Goal: Task Accomplishment & Management: Manage account settings

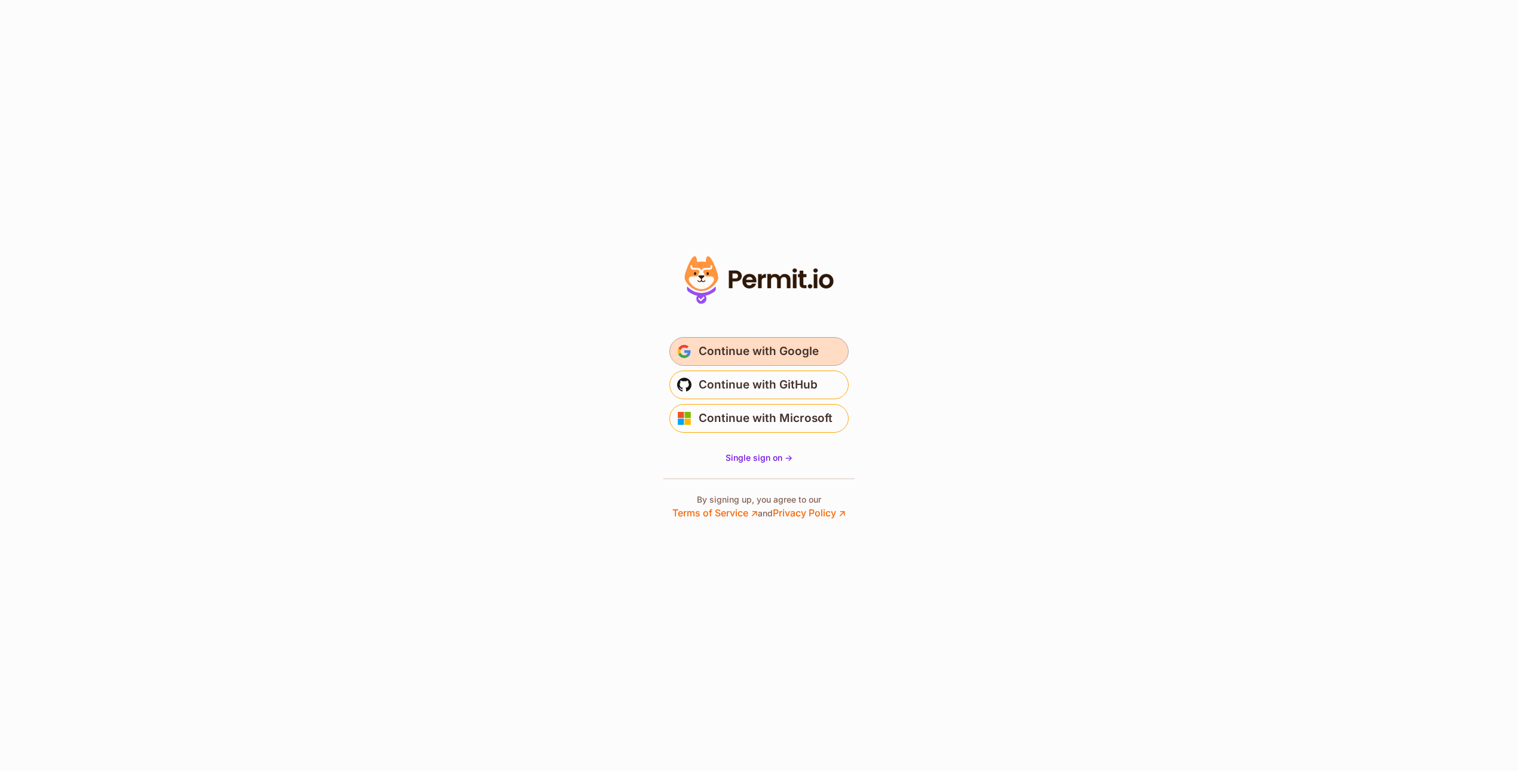
click at [804, 358] on span "Continue with Google" at bounding box center [759, 351] width 120 height 19
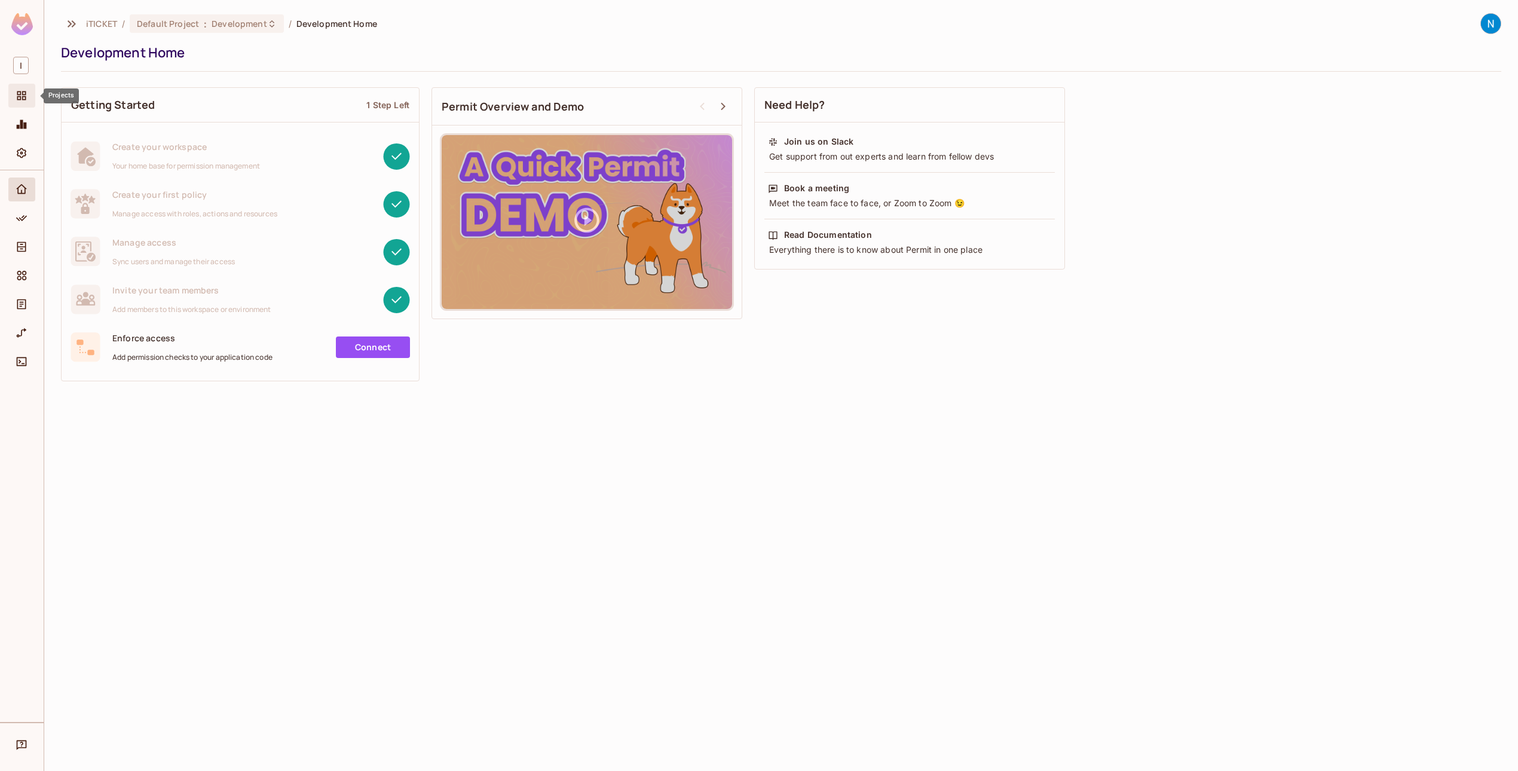
click at [16, 97] on icon "Projects" at bounding box center [22, 96] width 12 height 12
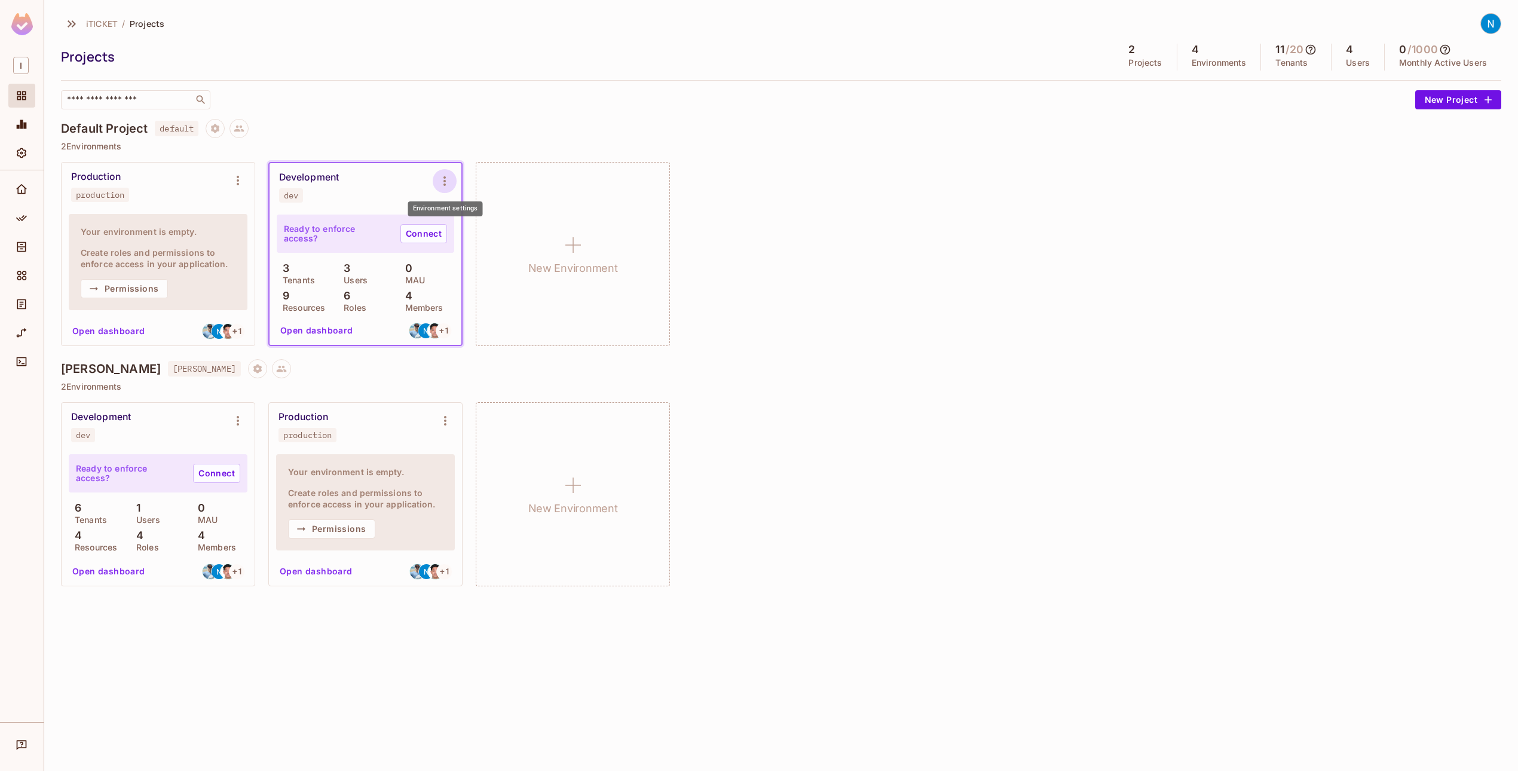
click at [448, 175] on icon "Environment settings" at bounding box center [445, 181] width 14 height 14
click at [499, 308] on div "Delete Environment" at bounding box center [517, 310] width 78 height 12
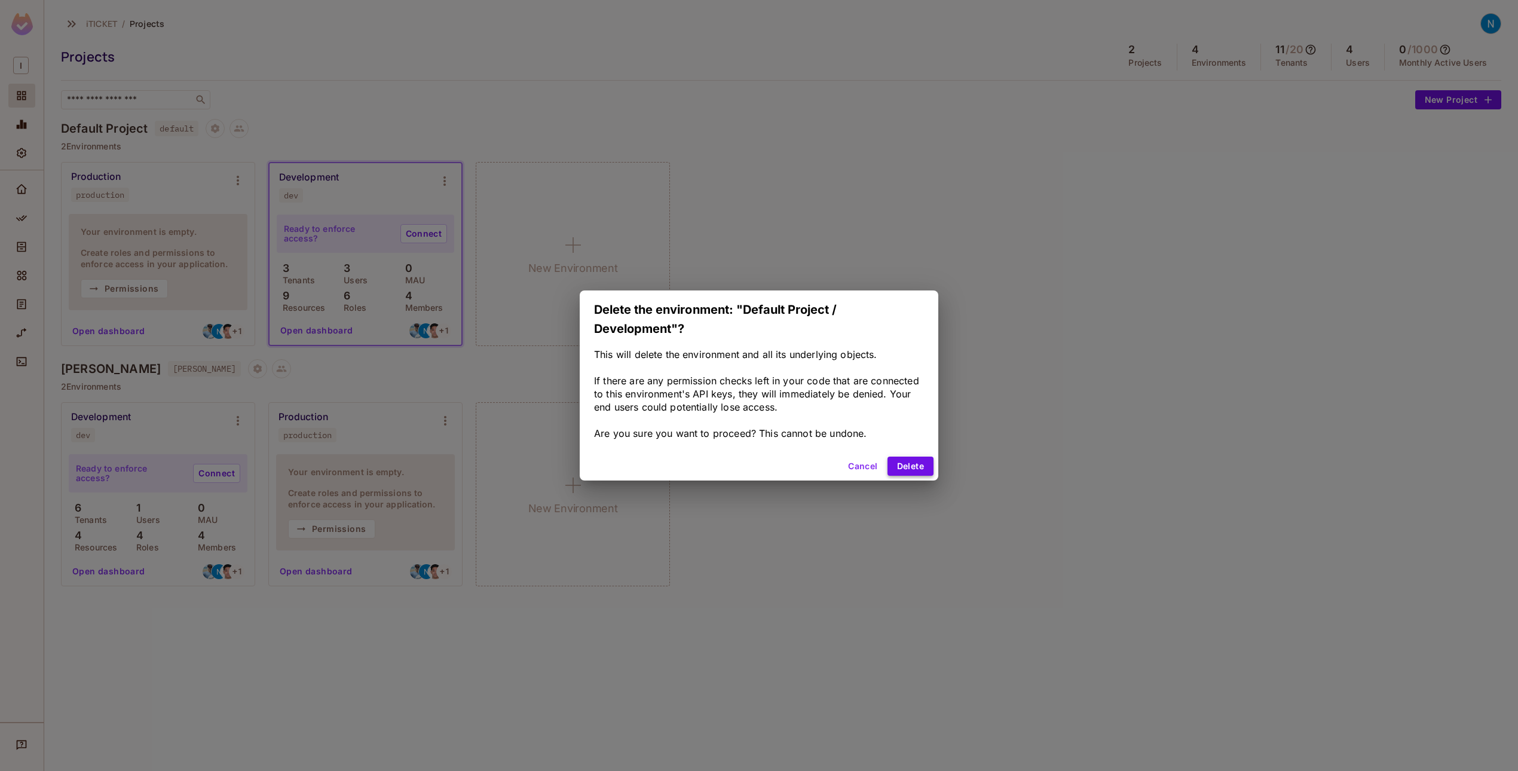
click at [904, 469] on button "Delete" at bounding box center [911, 466] width 46 height 19
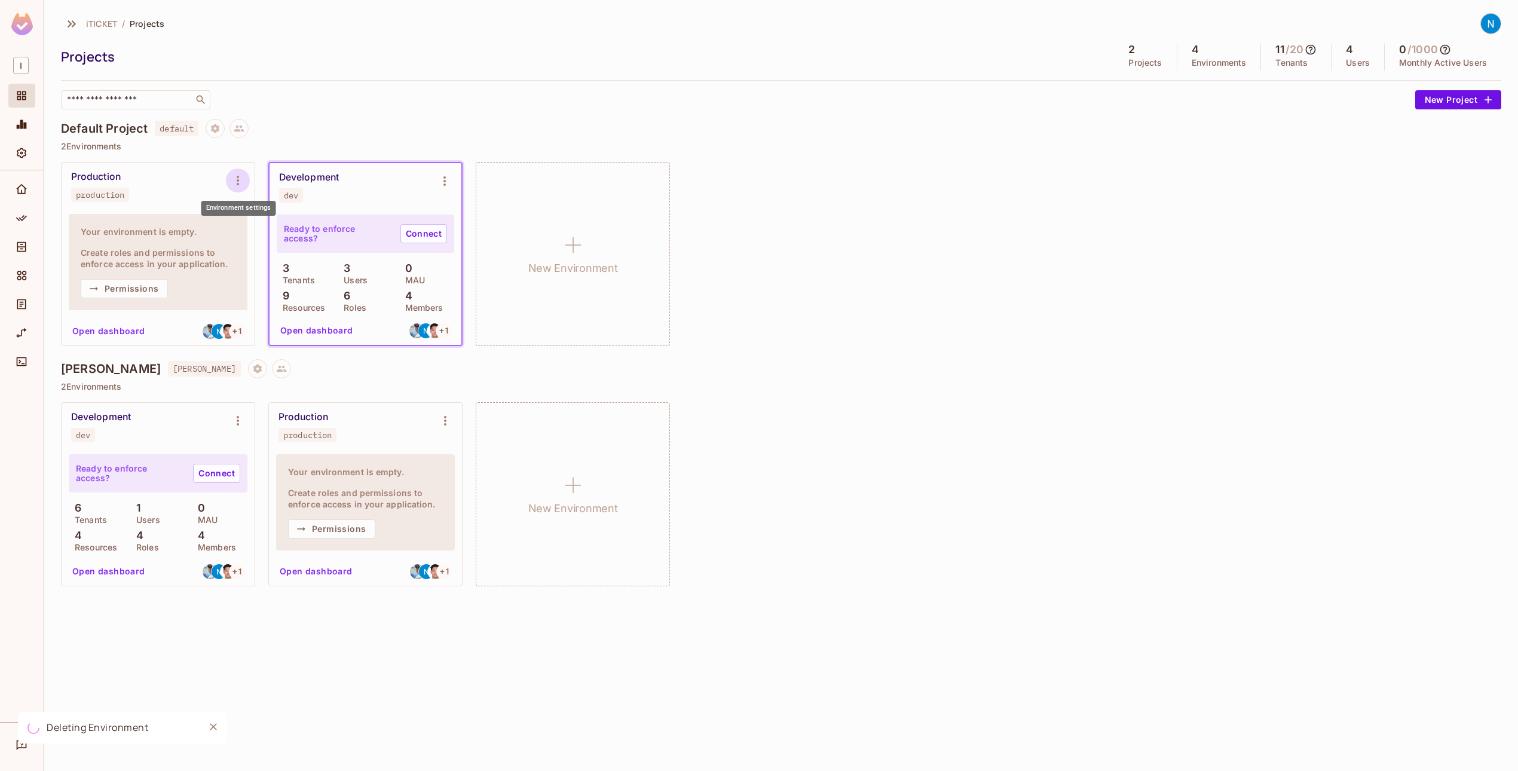
click at [240, 178] on icon "Environment settings" at bounding box center [238, 180] width 14 height 14
click at [308, 318] on span "Delete Environment" at bounding box center [310, 309] width 85 height 19
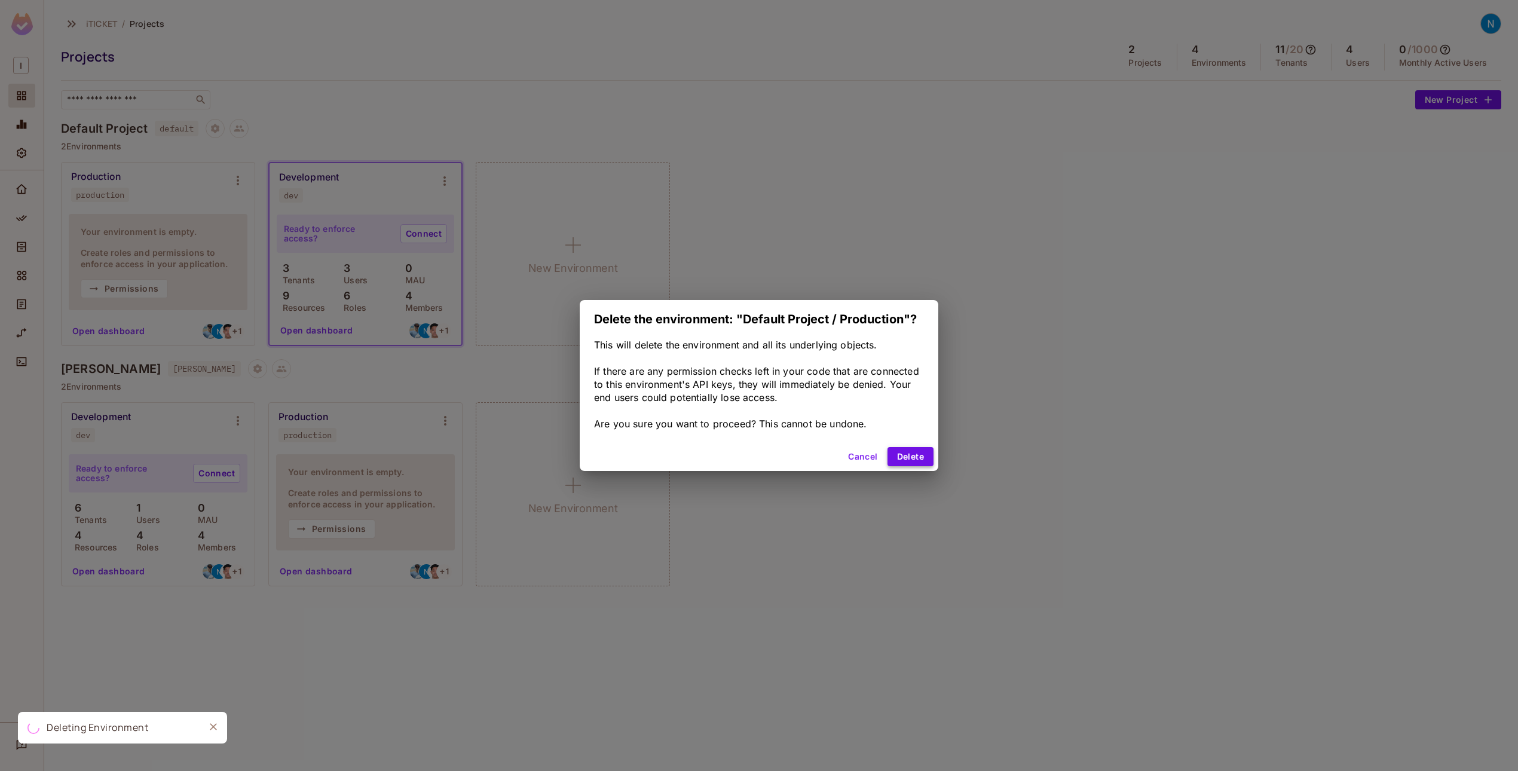
click at [906, 451] on button "Delete" at bounding box center [911, 456] width 46 height 19
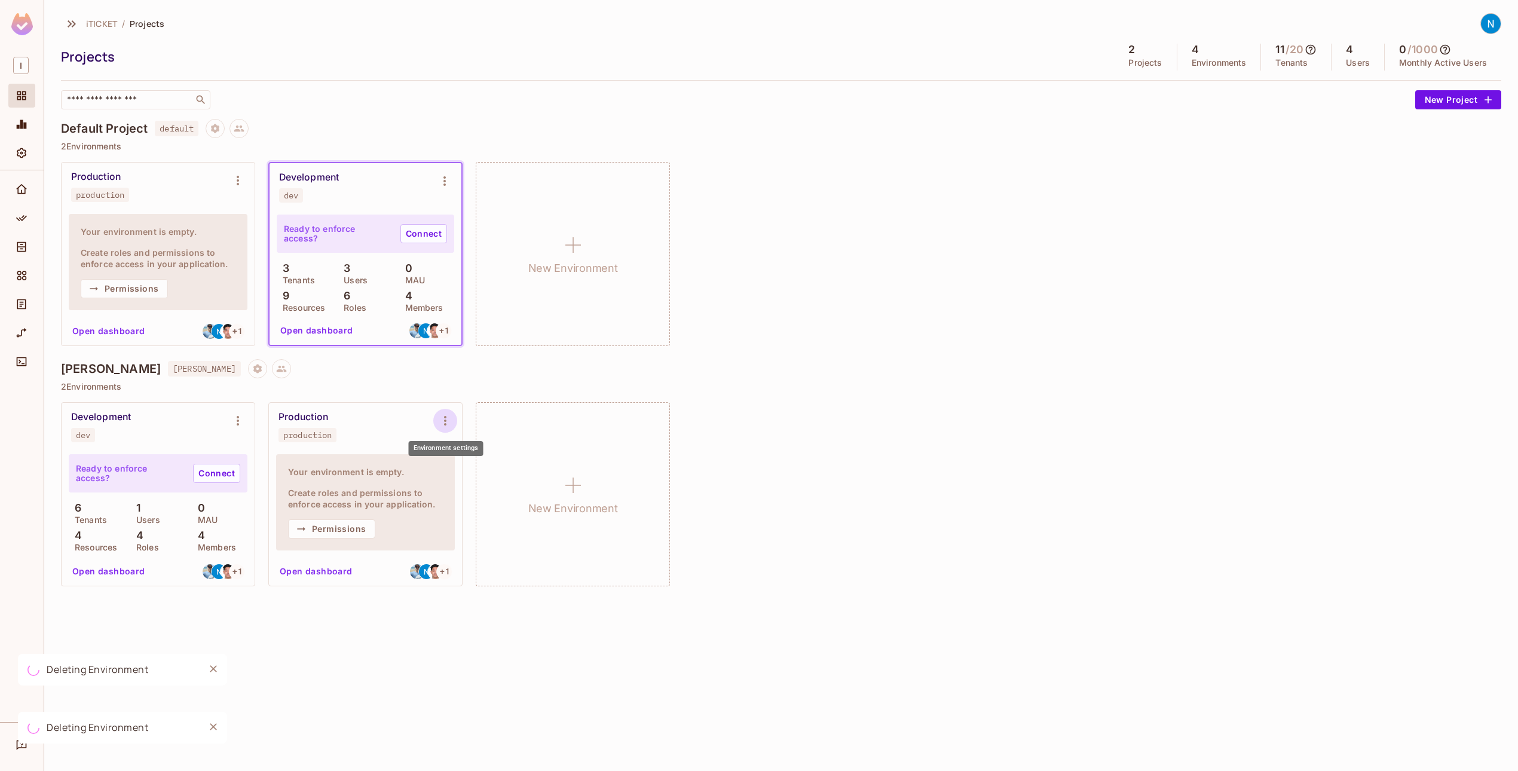
click at [444, 420] on icon "Environment settings" at bounding box center [445, 421] width 14 height 14
click at [514, 552] on div "Delete Environment" at bounding box center [518, 549] width 78 height 12
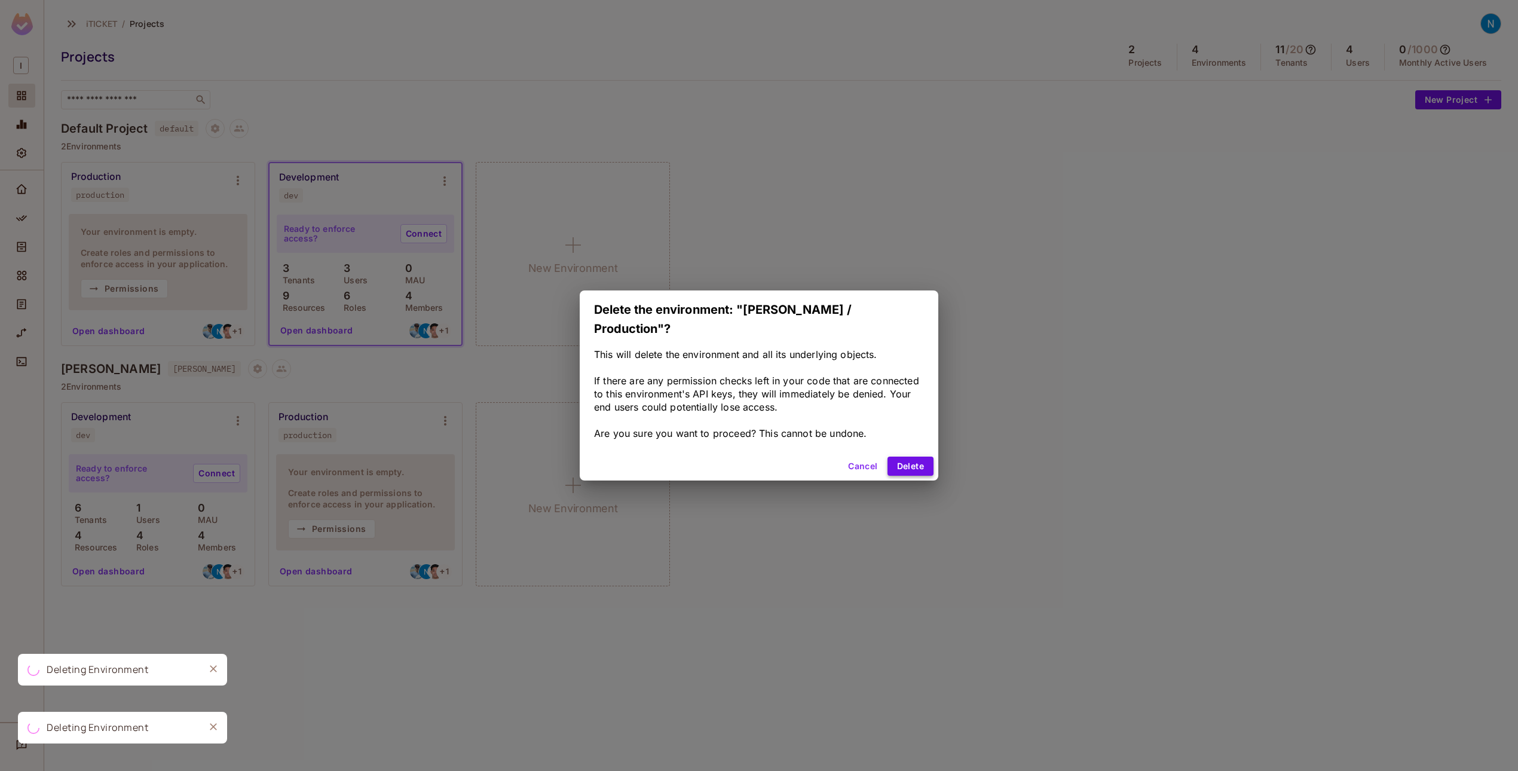
click at [910, 457] on button "Delete" at bounding box center [911, 466] width 46 height 19
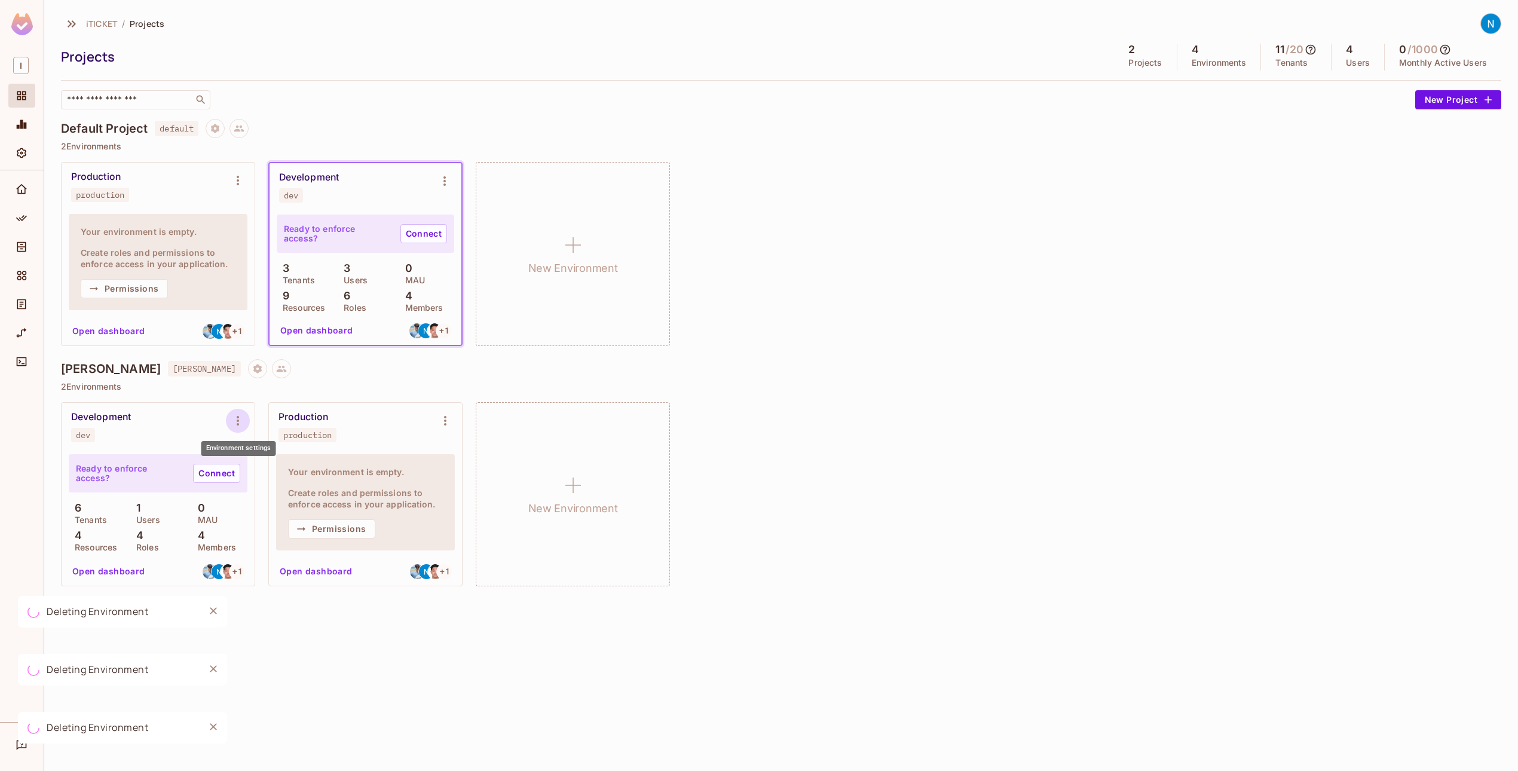
click at [231, 420] on icon "Environment settings" at bounding box center [238, 421] width 14 height 14
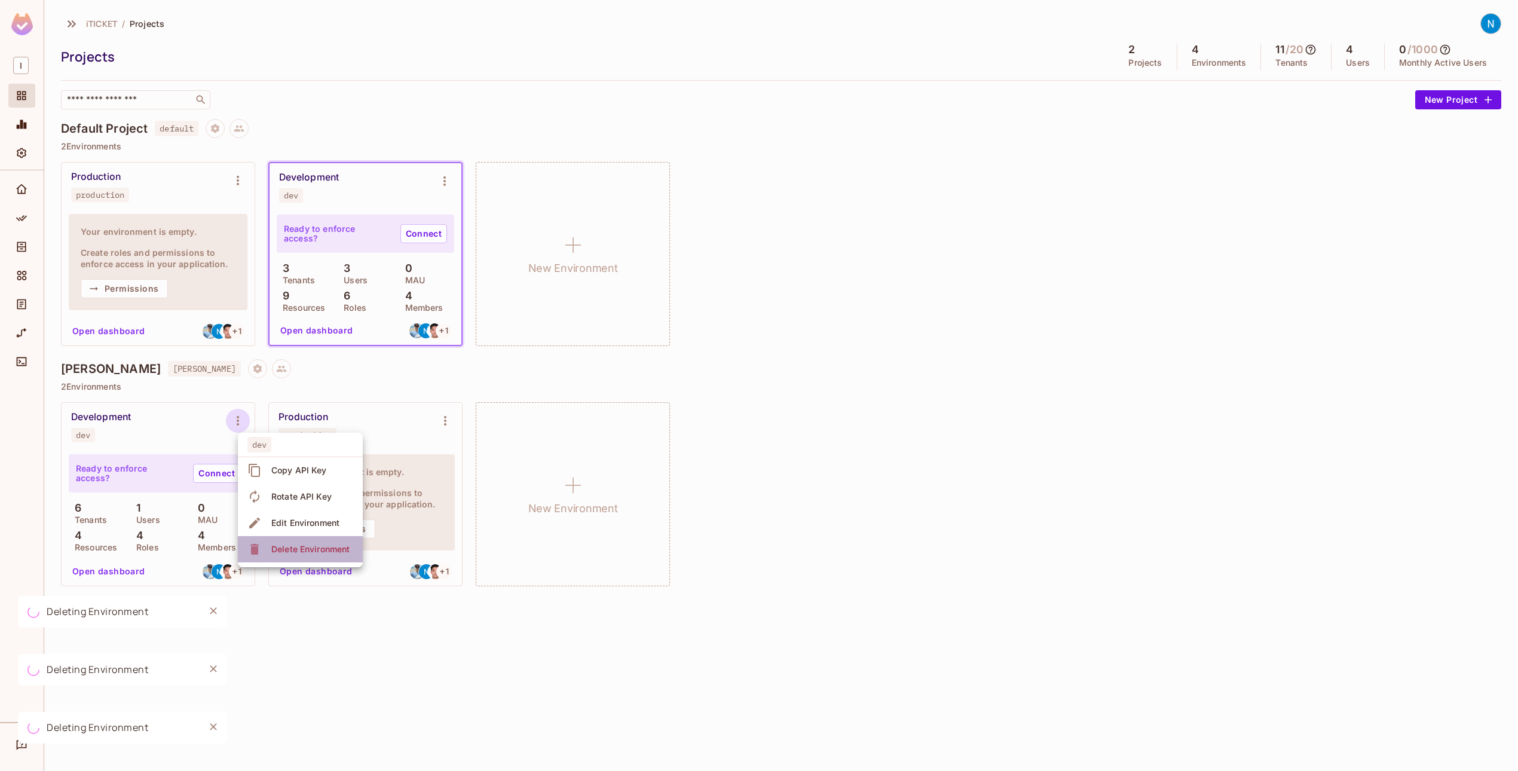
click at [276, 545] on div "Delete Environment" at bounding box center [310, 549] width 78 height 12
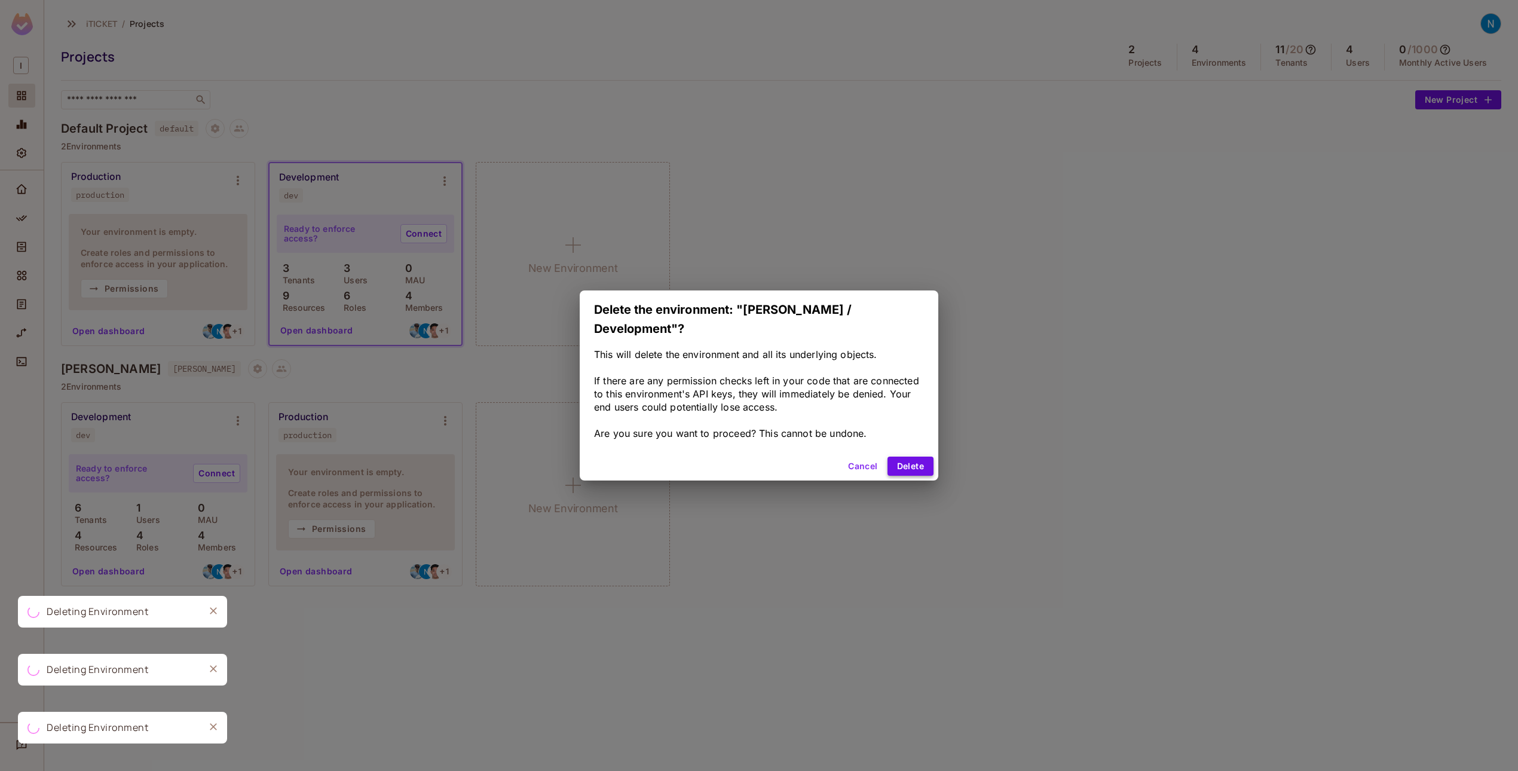
click at [915, 461] on button "Delete" at bounding box center [911, 466] width 46 height 19
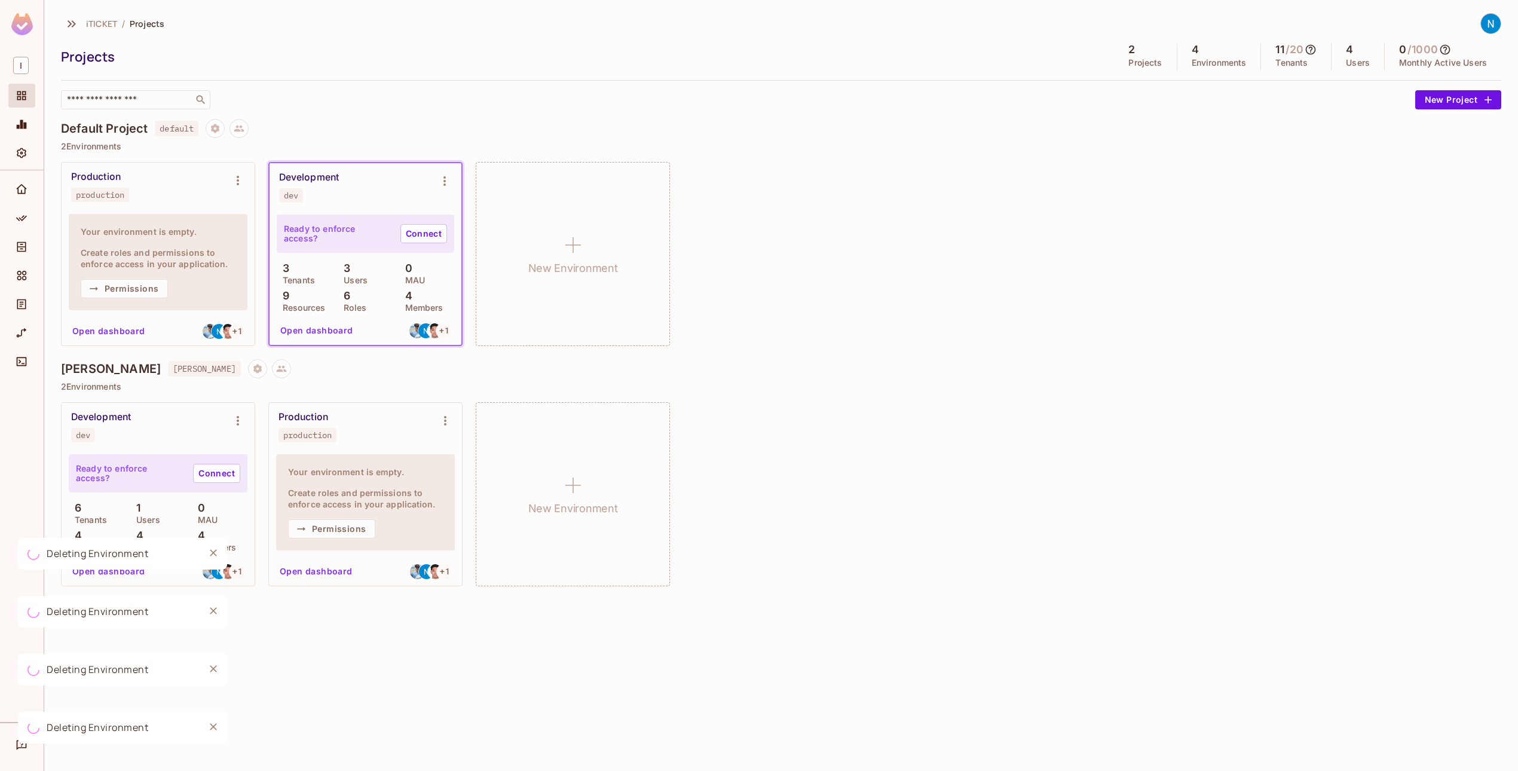
click at [938, 393] on div "Reece reece 2 Environments Development dev Ready to enforce access? Connect 6 T…" at bounding box center [781, 479] width 1441 height 240
click at [1211, 200] on div "Production production Your environment is empty. Create roles and permissions t…" at bounding box center [781, 254] width 1441 height 184
click at [17, 156] on icon "Settings" at bounding box center [22, 153] width 12 height 12
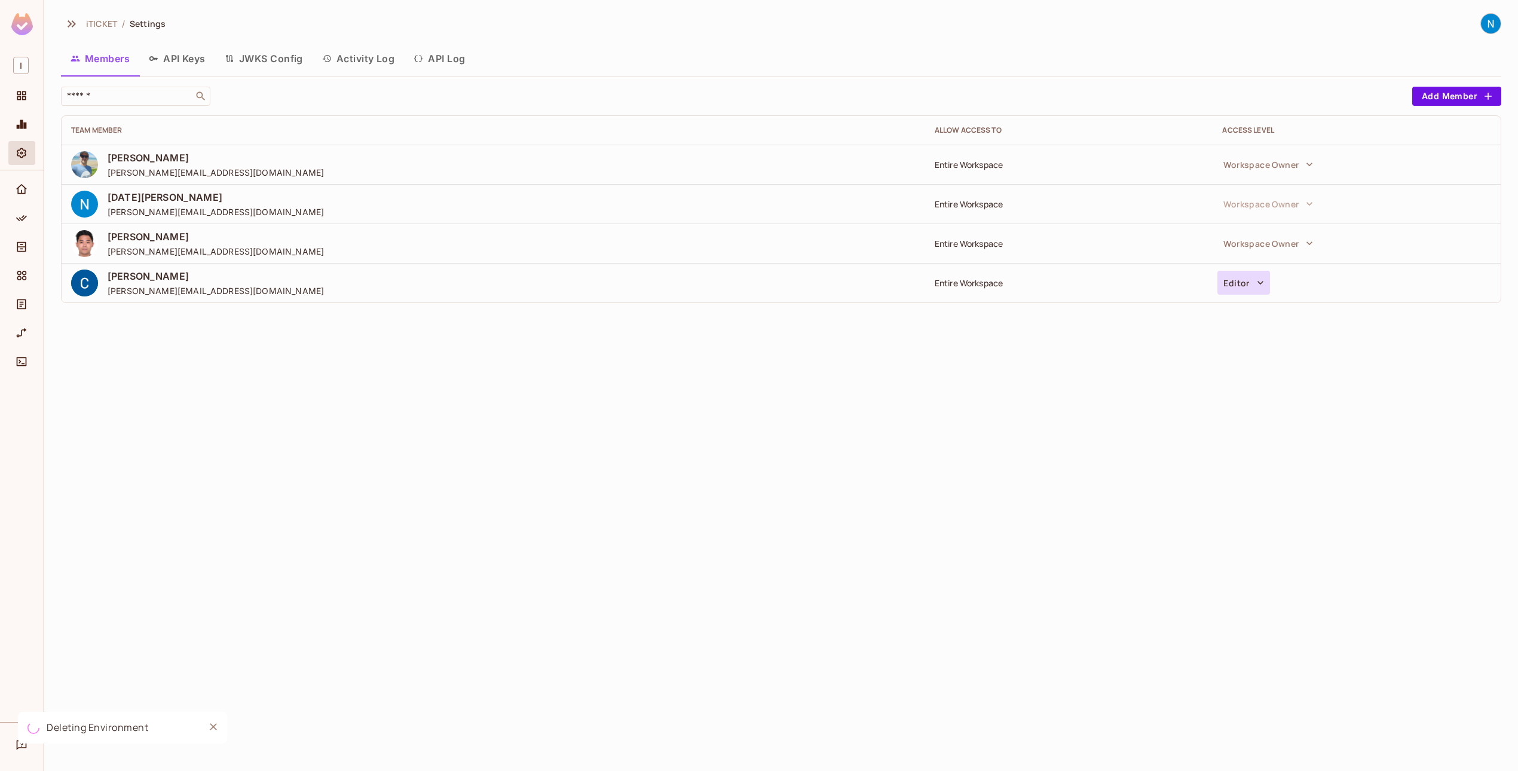
click at [1255, 283] on icon "button" at bounding box center [1261, 283] width 12 height 12
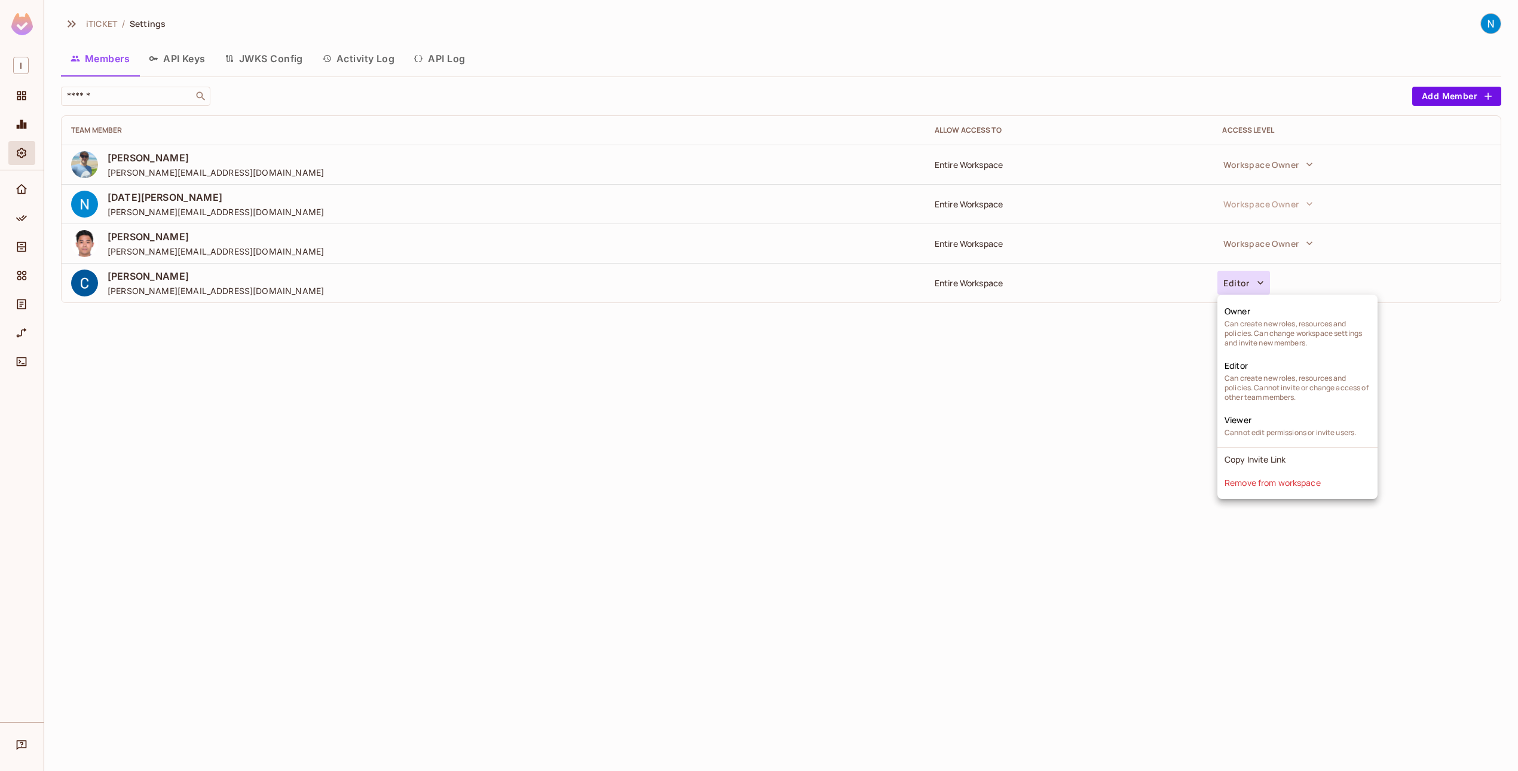
click at [1019, 454] on div at bounding box center [759, 385] width 1518 height 771
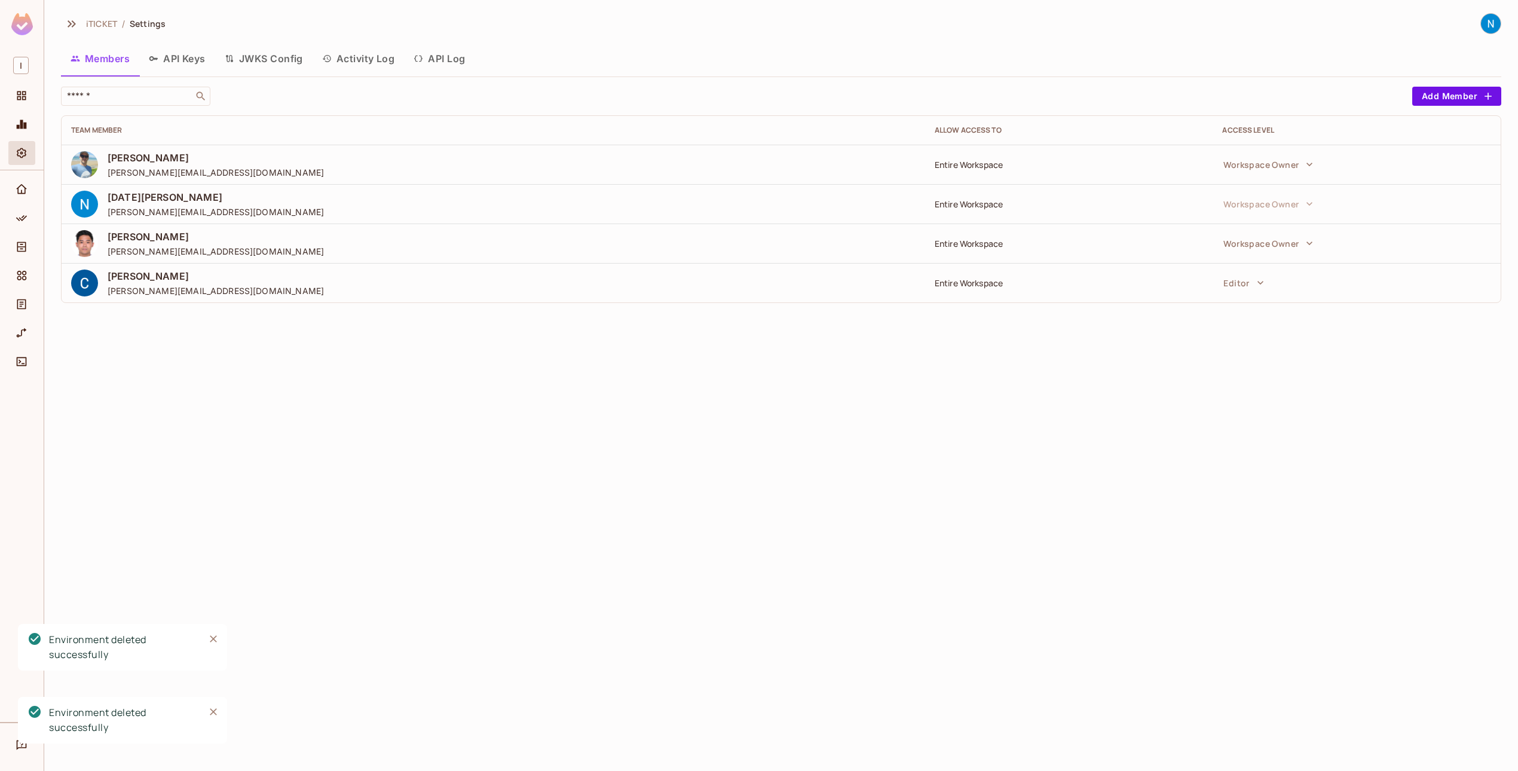
drag, startPoint x: 682, startPoint y: 550, endPoint x: 671, endPoint y: 549, distance: 10.8
click at [682, 550] on div "iTICKET / Settings Members API Keys JWKS Config Activity Log API Log ​ Add Memb…" at bounding box center [781, 385] width 1474 height 771
click at [19, 746] on div "Environment deleted successfully" at bounding box center [105, 720] width 191 height 63
click at [1496, 15] on img at bounding box center [1491, 24] width 20 height 20
click at [1084, 26] on div at bounding box center [759, 385] width 1518 height 771
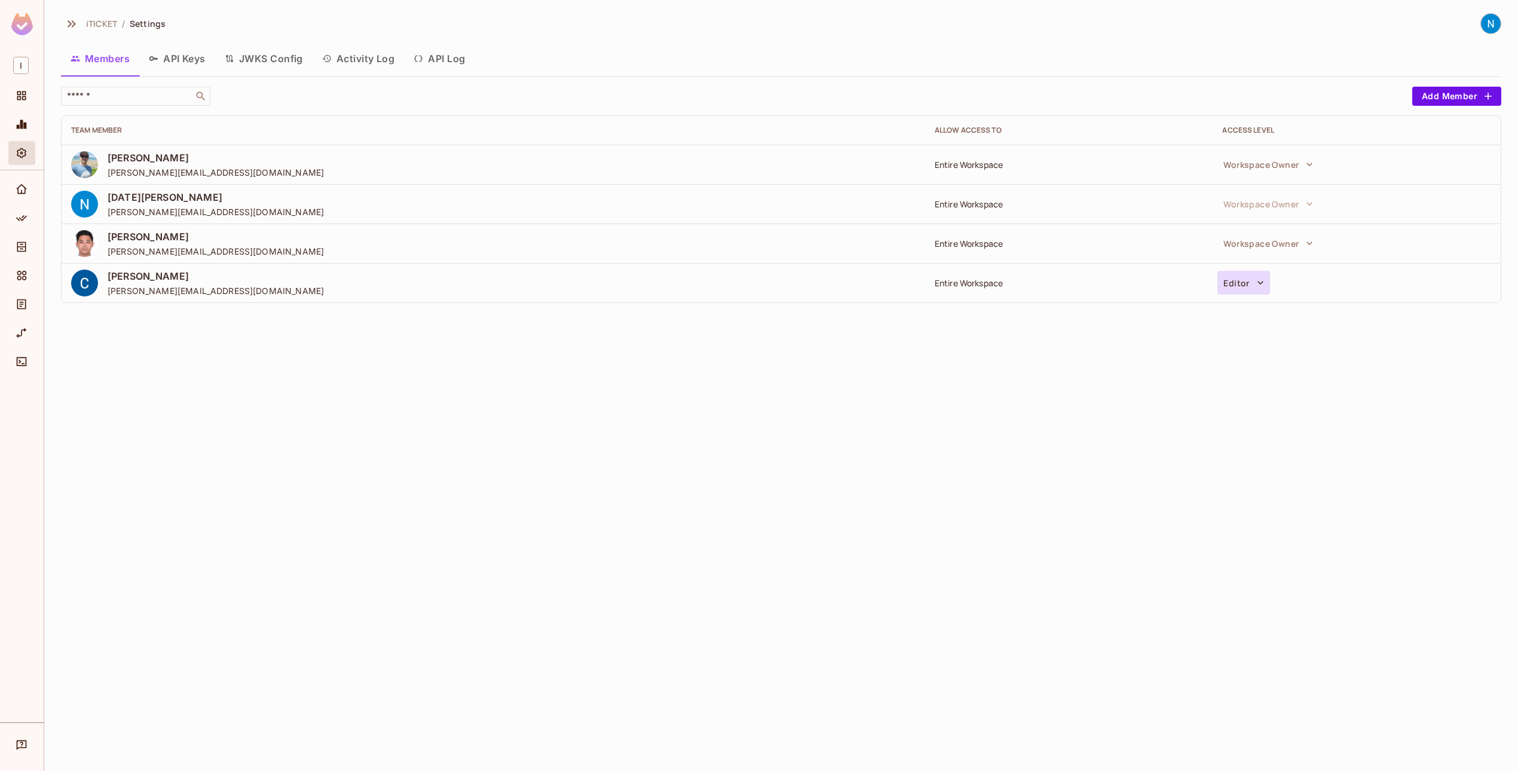
click at [1261, 280] on icon "button" at bounding box center [1261, 283] width 12 height 12
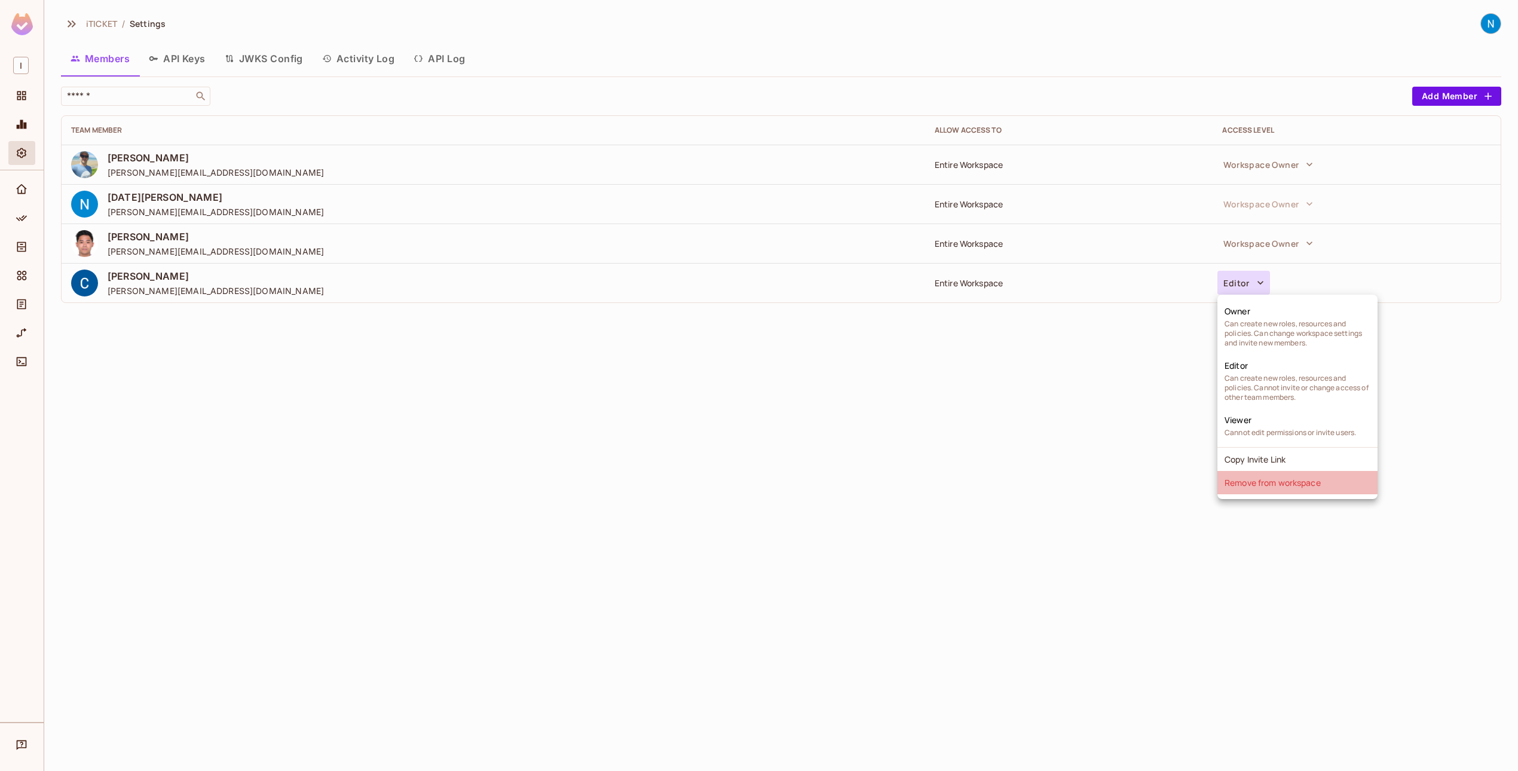
click at [1284, 482] on li "Remove from workspace" at bounding box center [1298, 482] width 160 height 23
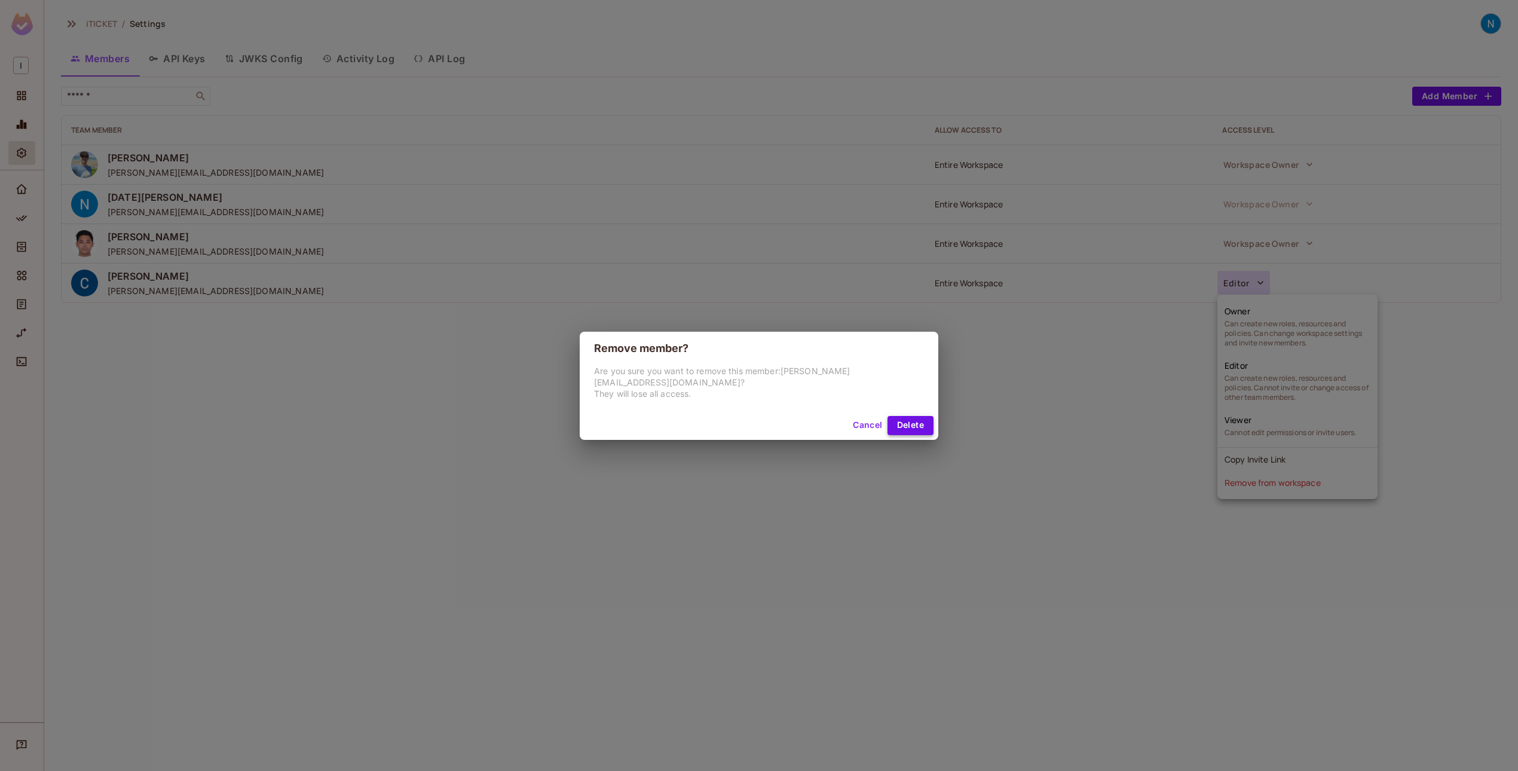
click at [894, 417] on button "Delete" at bounding box center [911, 425] width 46 height 19
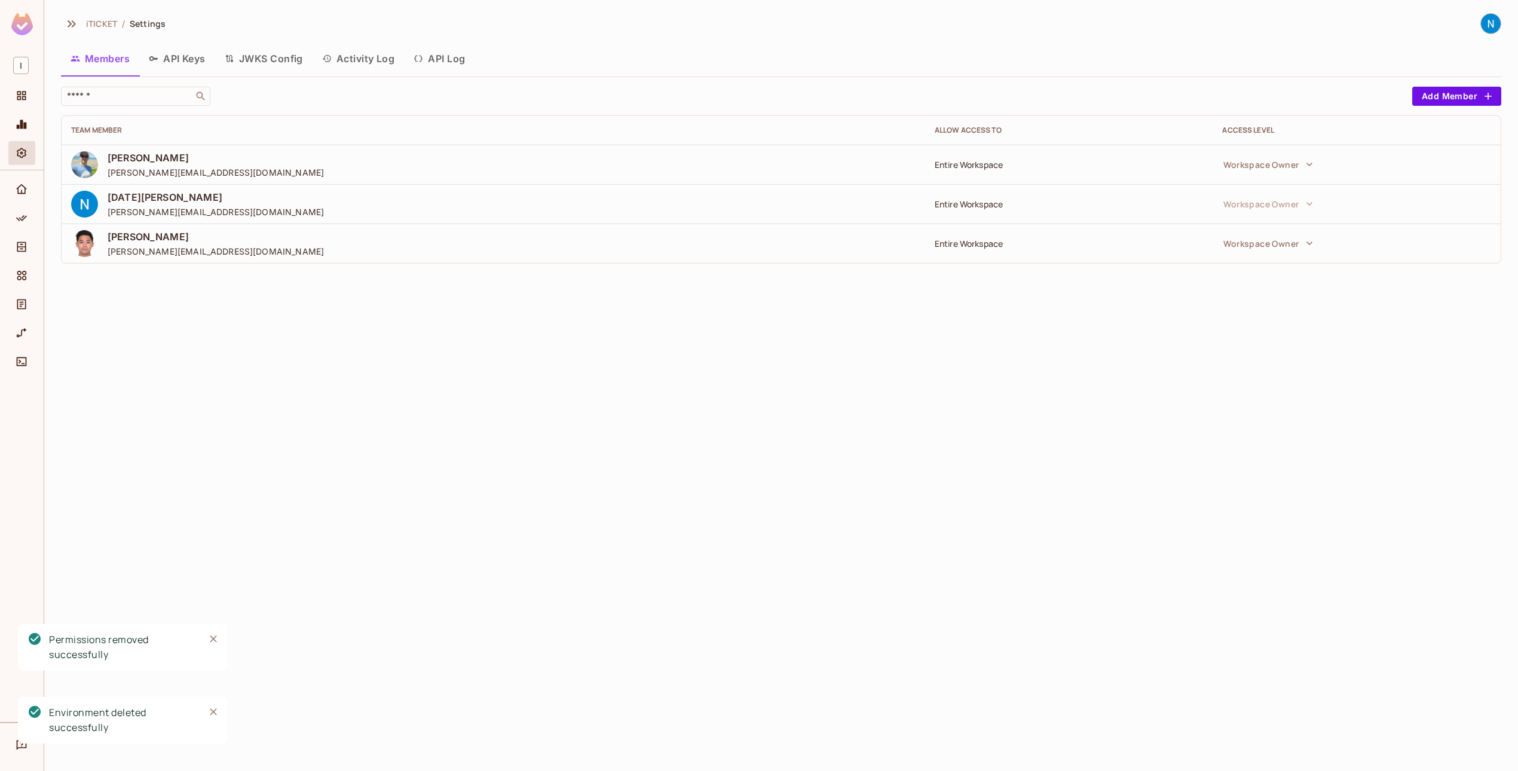
click at [169, 60] on button "API Keys" at bounding box center [177, 59] width 76 height 30
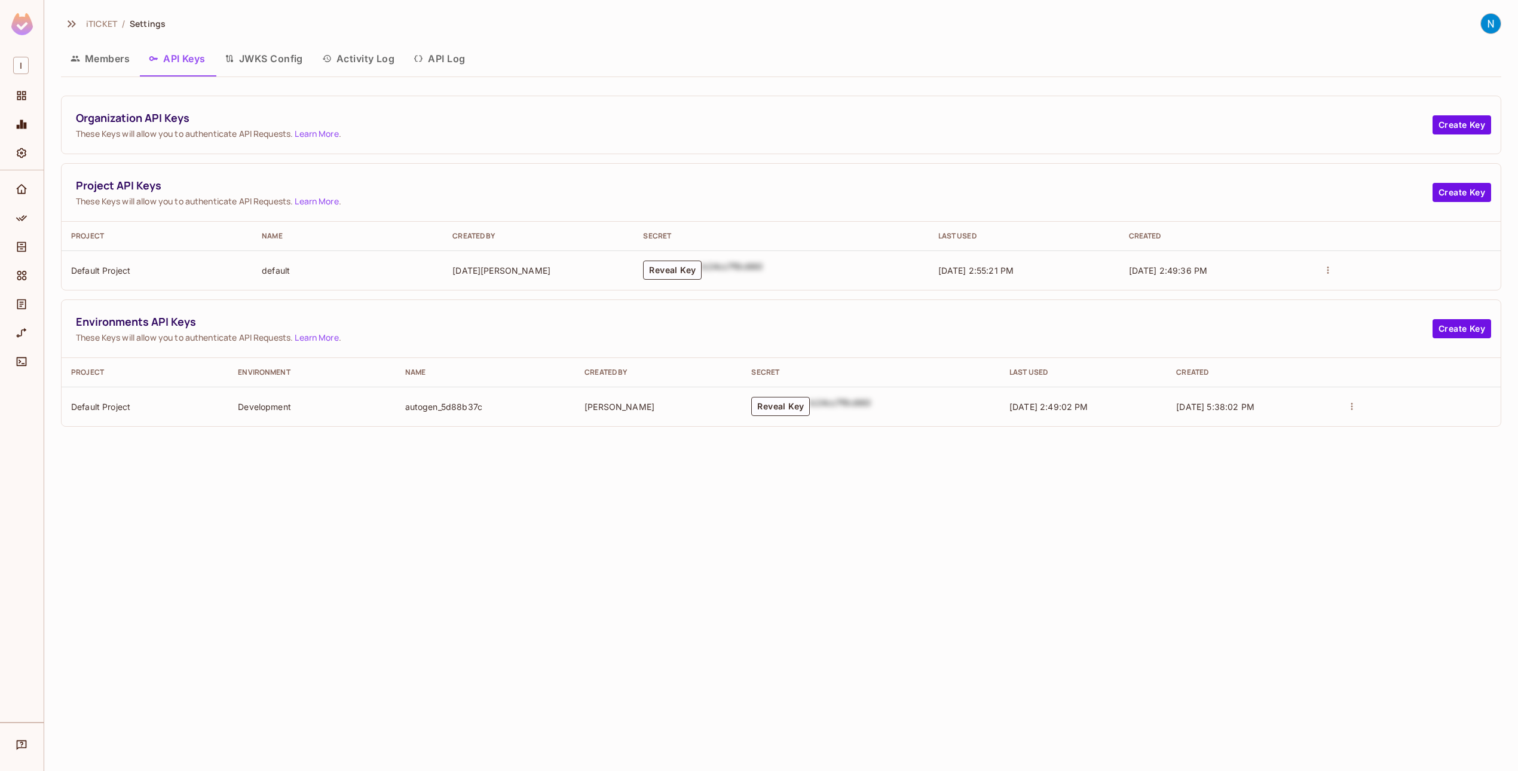
click at [445, 59] on button "API Log" at bounding box center [439, 59] width 71 height 30
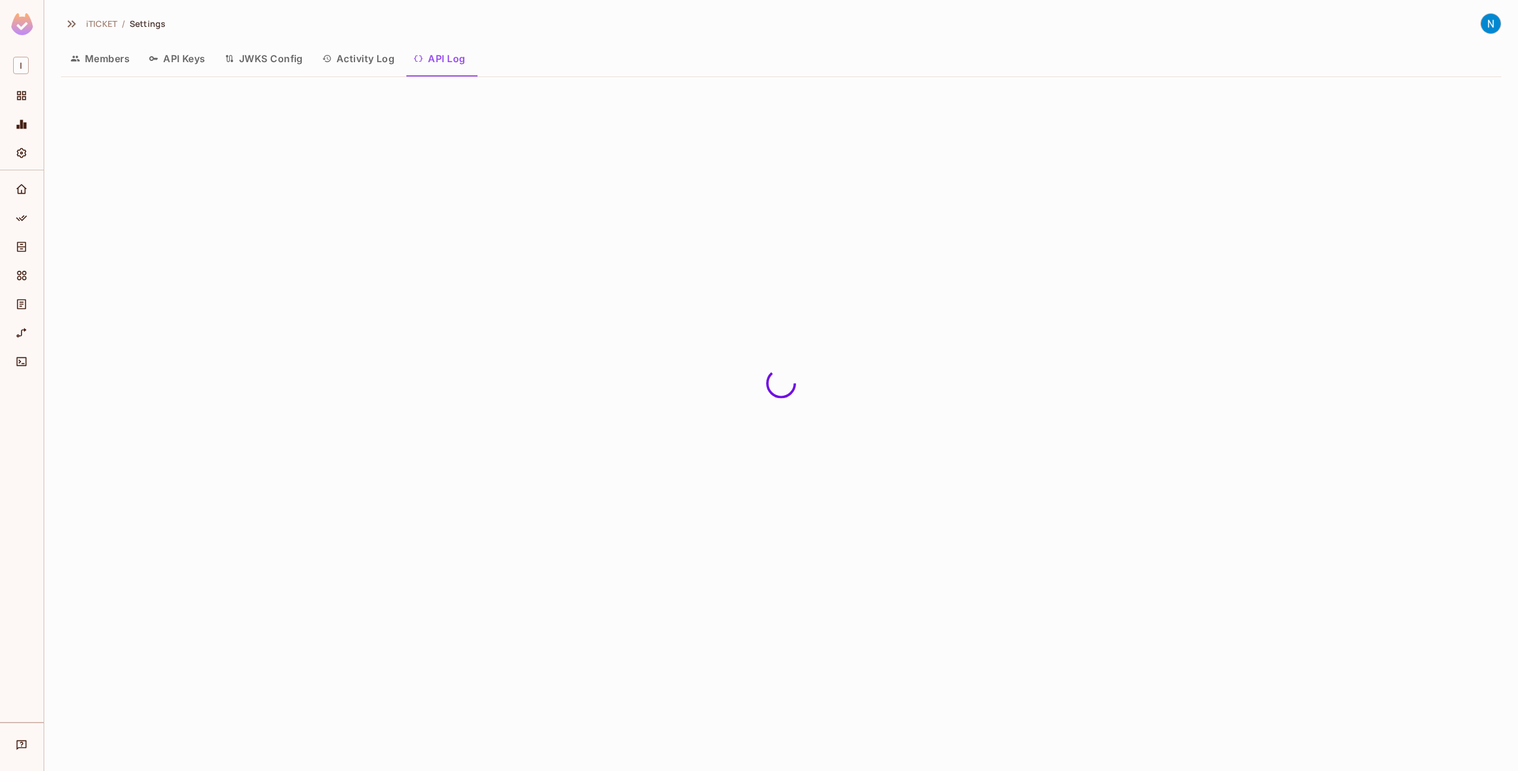
click at [356, 64] on button "Activity Log" at bounding box center [359, 59] width 92 height 30
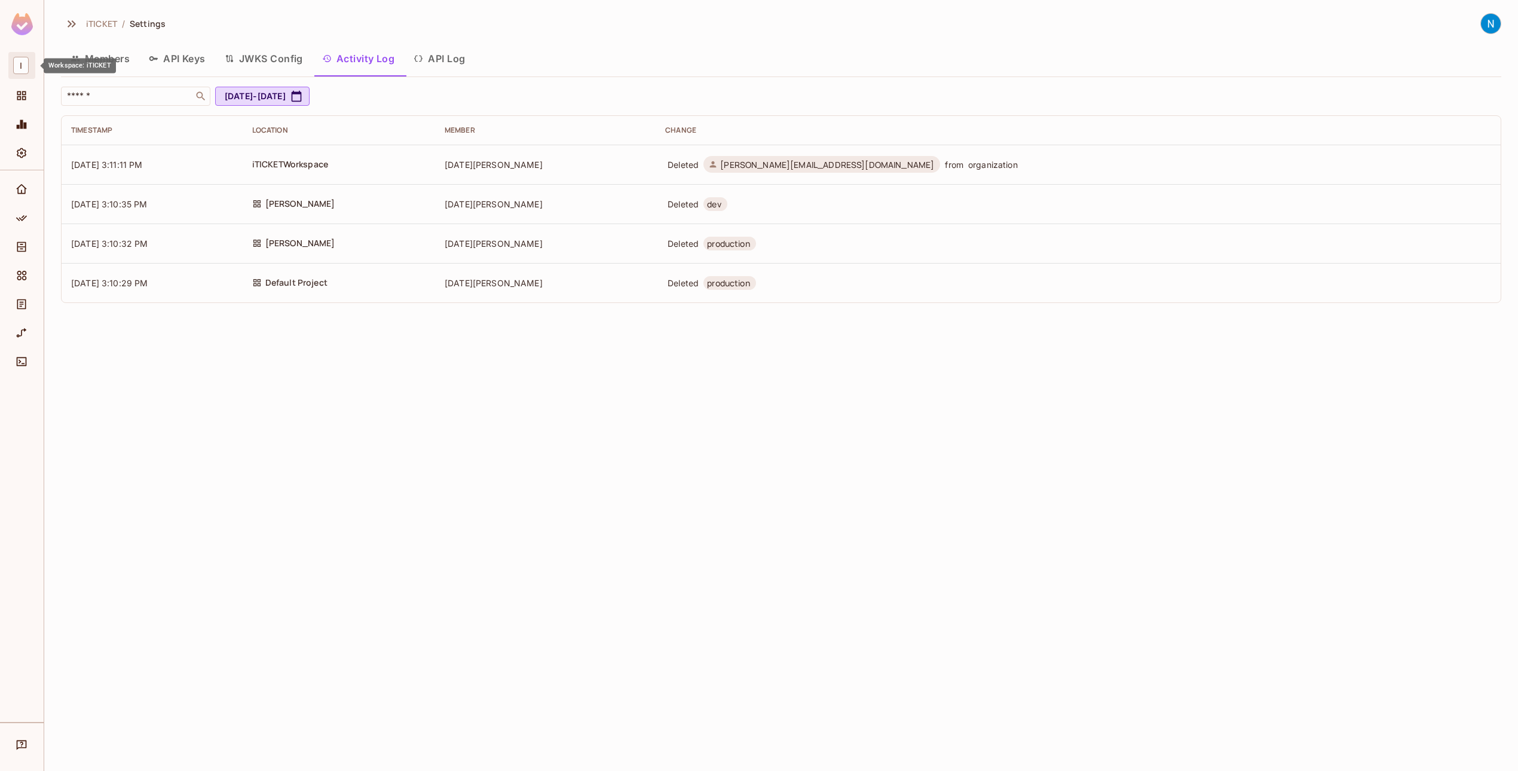
click at [27, 57] on div "I" at bounding box center [21, 65] width 17 height 17
click at [21, 146] on div at bounding box center [759, 385] width 1518 height 771
click at [22, 151] on icon "Settings" at bounding box center [22, 153] width 12 height 12
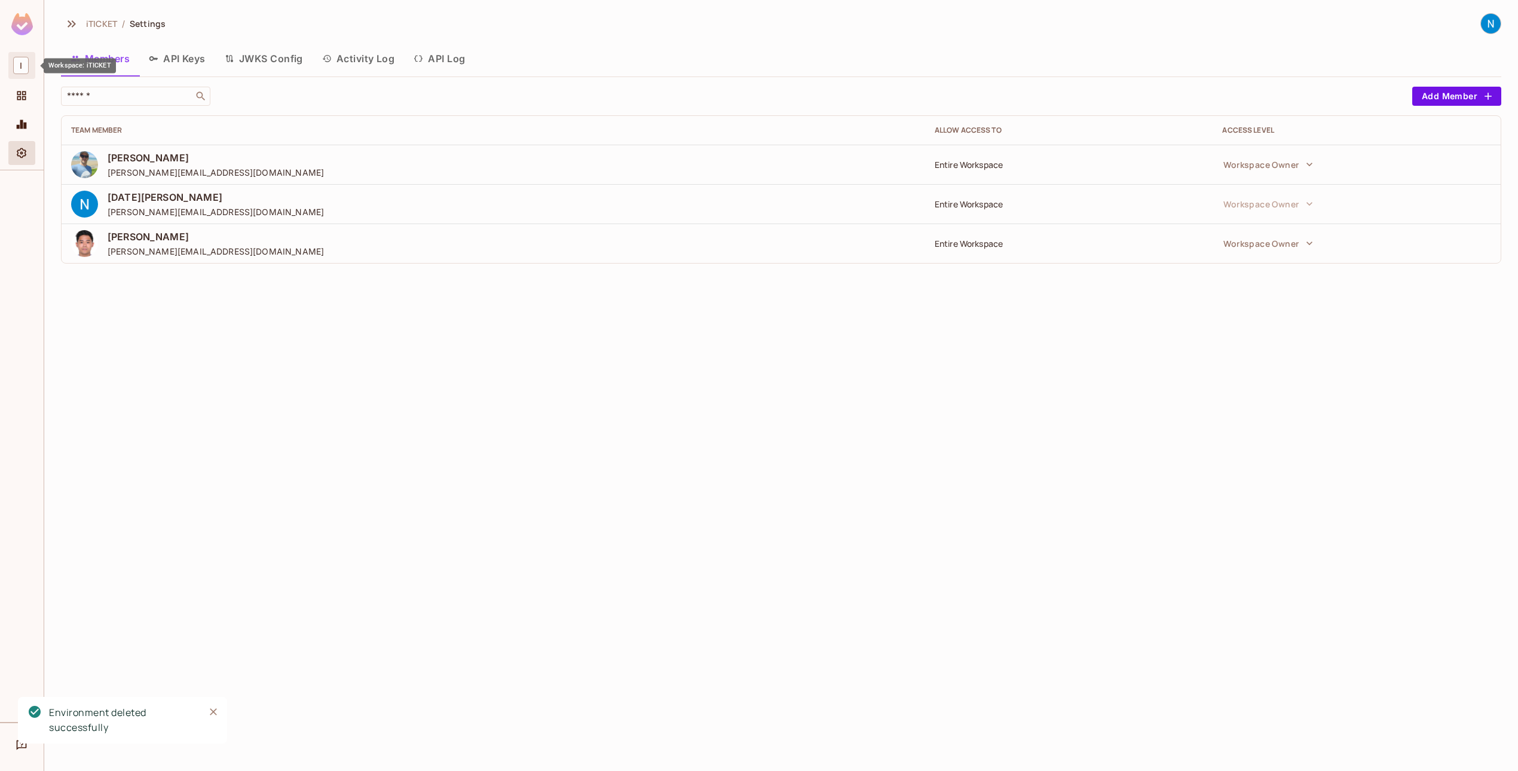
click at [20, 60] on span "I" at bounding box center [21, 65] width 16 height 17
click at [107, 76] on span "iTICKET" at bounding box center [97, 73] width 84 height 11
click at [23, 99] on icon "Projects" at bounding box center [22, 96] width 12 height 12
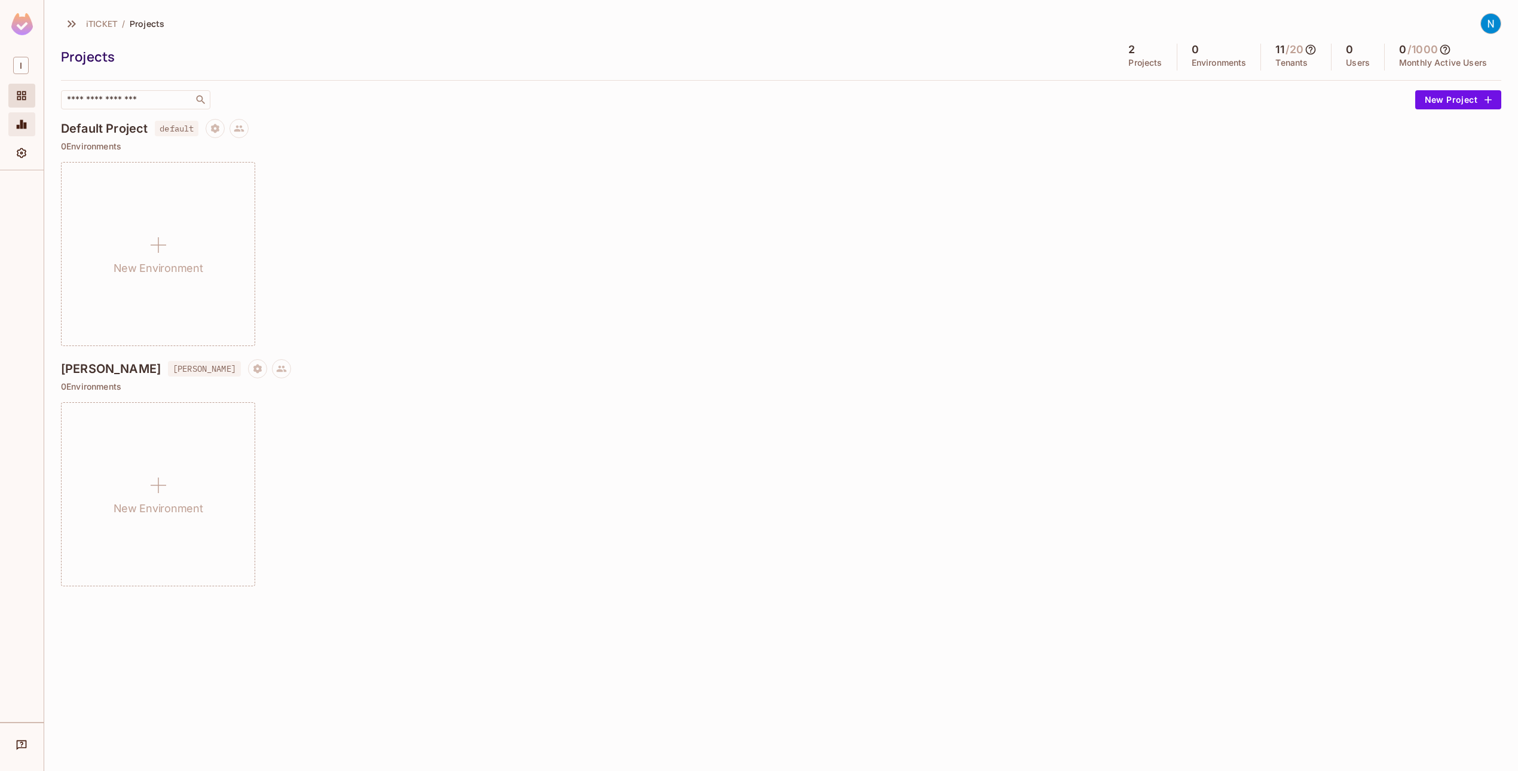
click at [22, 126] on icon "Monitoring" at bounding box center [22, 124] width 10 height 9
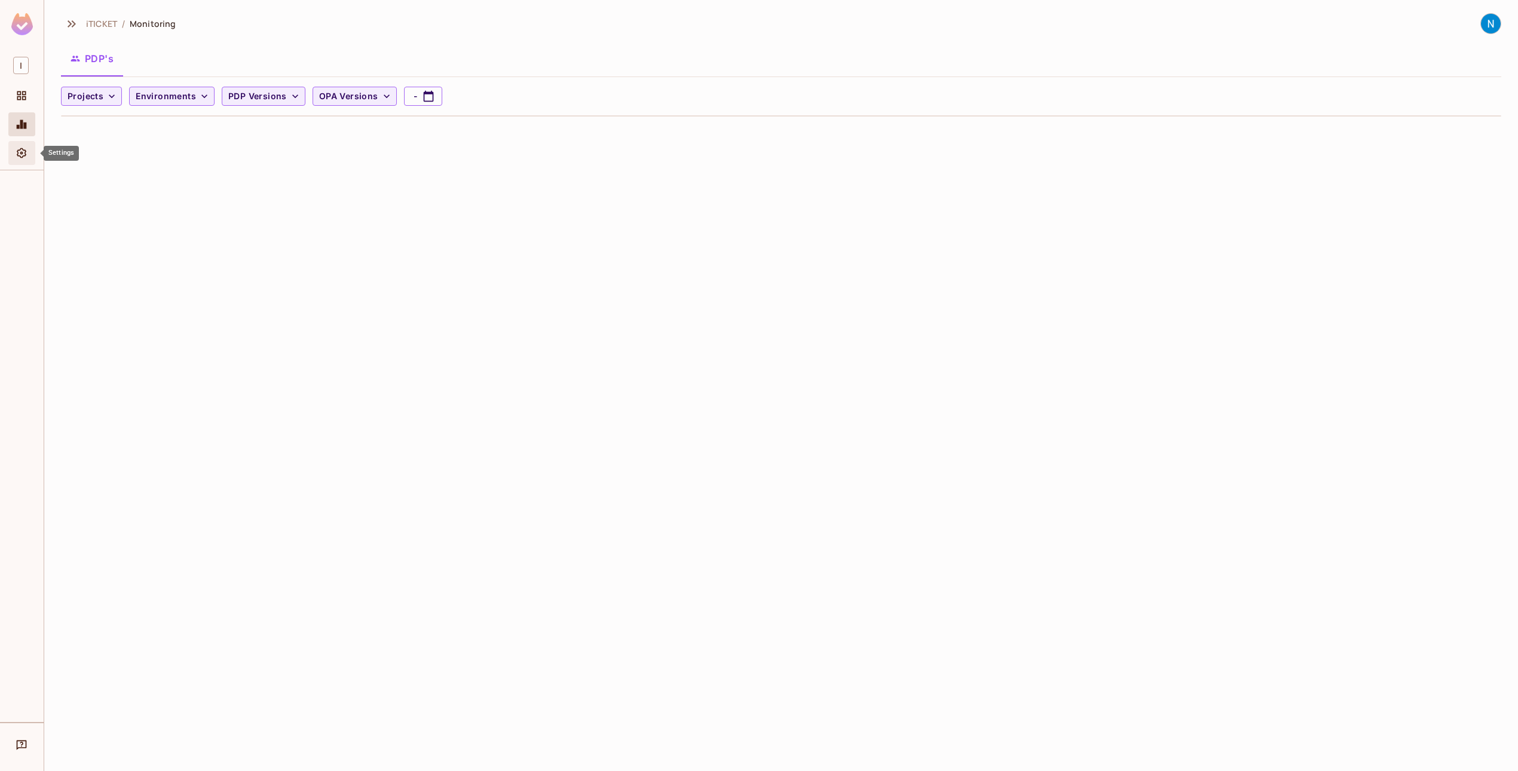
click at [29, 163] on div "Settings" at bounding box center [21, 153] width 27 height 24
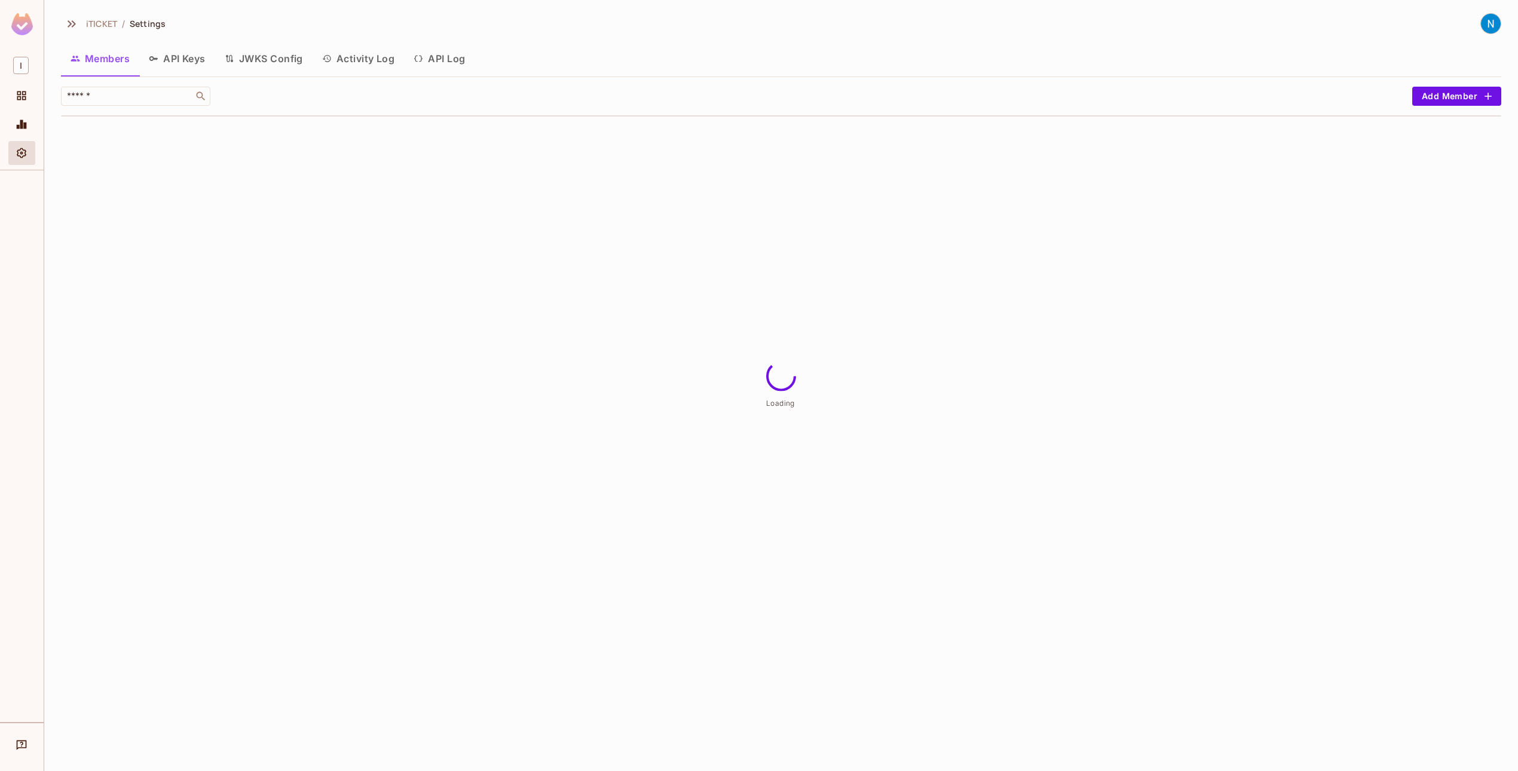
click at [41, 236] on div at bounding box center [22, 446] width 44 height 552
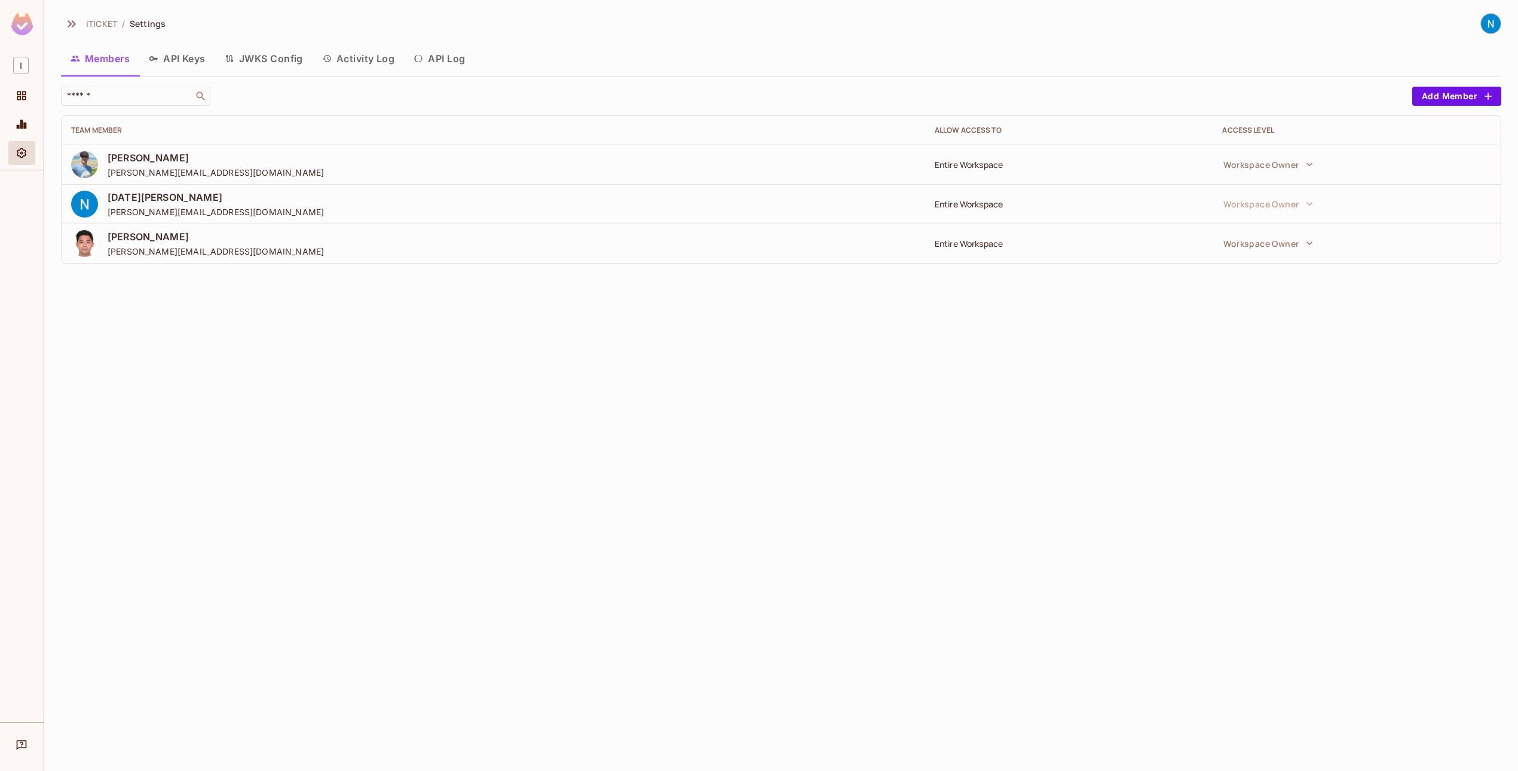
click at [22, 33] on img at bounding box center [22, 24] width 22 height 22
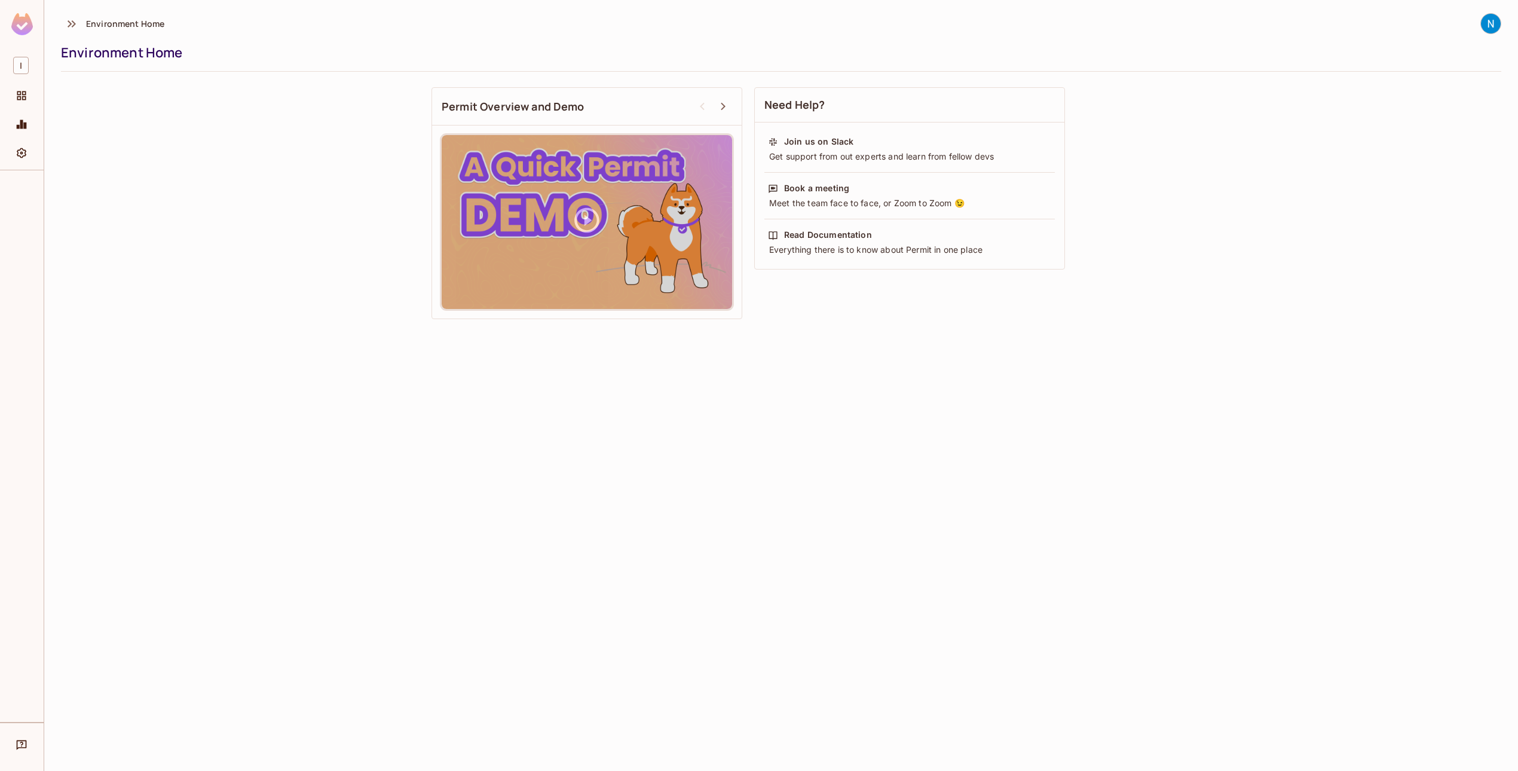
click at [170, 165] on div "Need Help? Join us on Slack Get support from out experts and learn from fellow …" at bounding box center [781, 203] width 1441 height 244
click at [25, 90] on icon "Projects" at bounding box center [22, 96] width 12 height 12
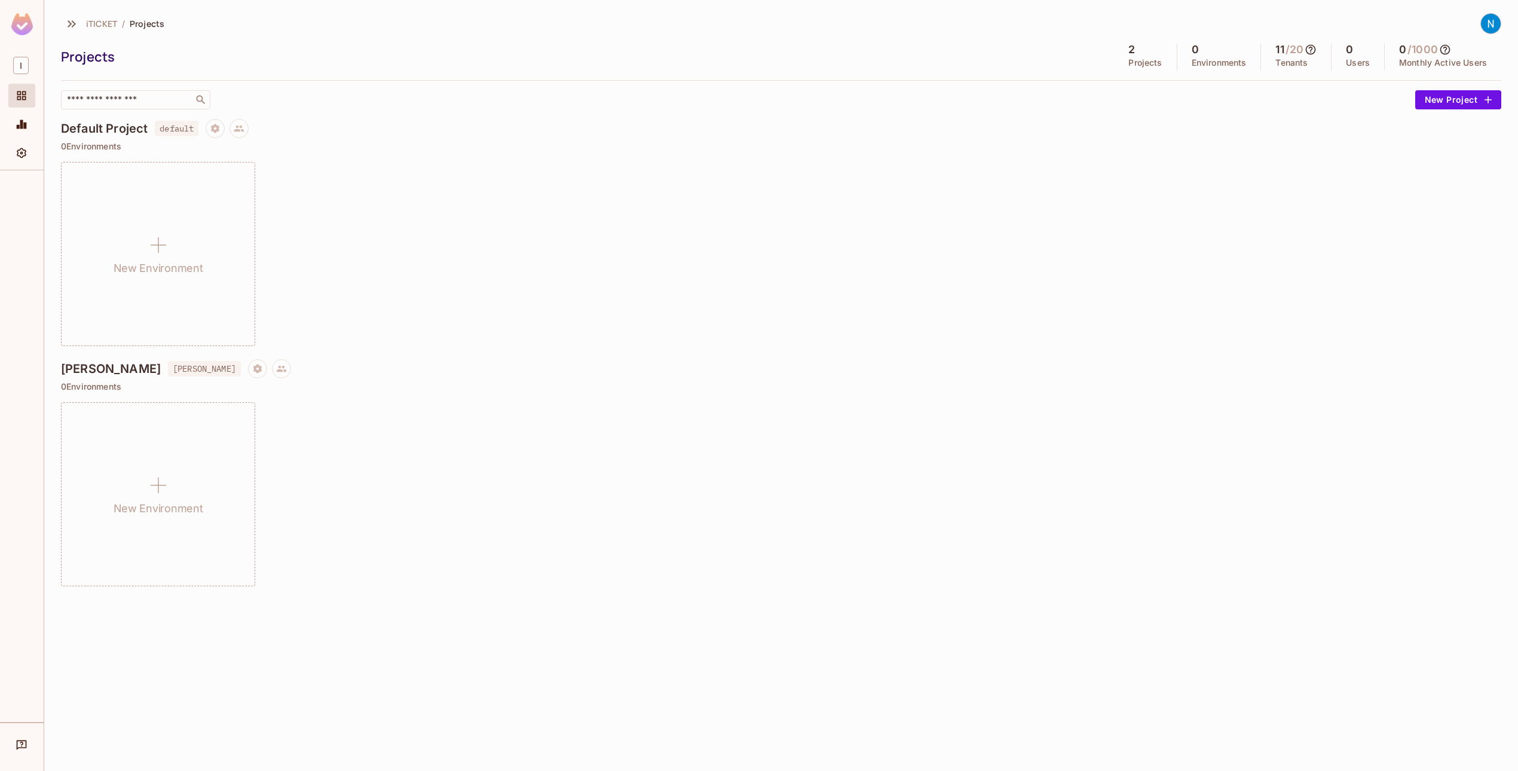
click at [1012, 193] on div "New Environment" at bounding box center [781, 254] width 1441 height 184
click at [1129, 58] on p "Projects" at bounding box center [1145, 63] width 33 height 10
click at [252, 365] on icon "Project settings" at bounding box center [257, 368] width 11 height 11
click at [240, 442] on div "Delete Project" at bounding box center [218, 441] width 57 height 12
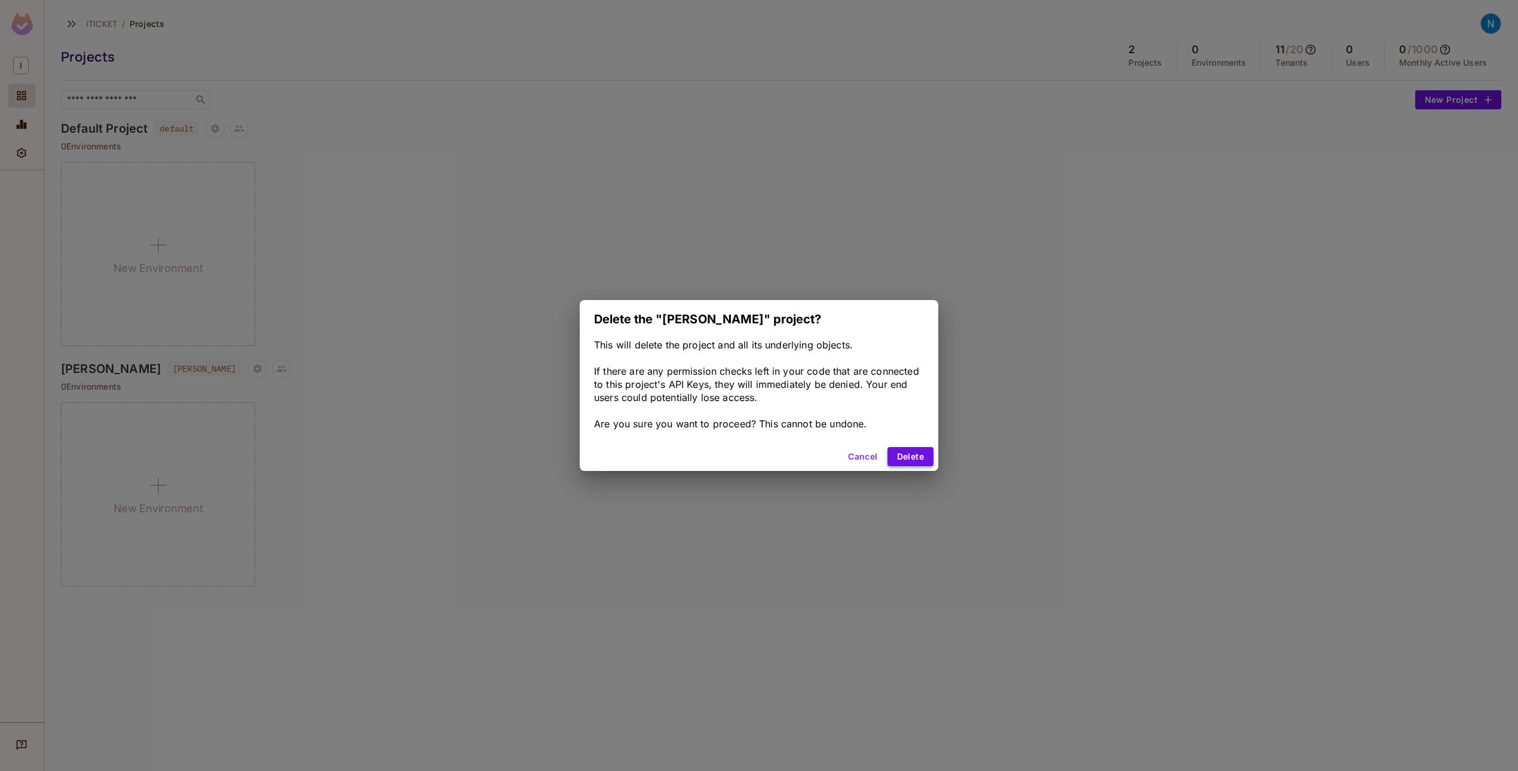
click at [924, 450] on button "Delete" at bounding box center [911, 456] width 46 height 19
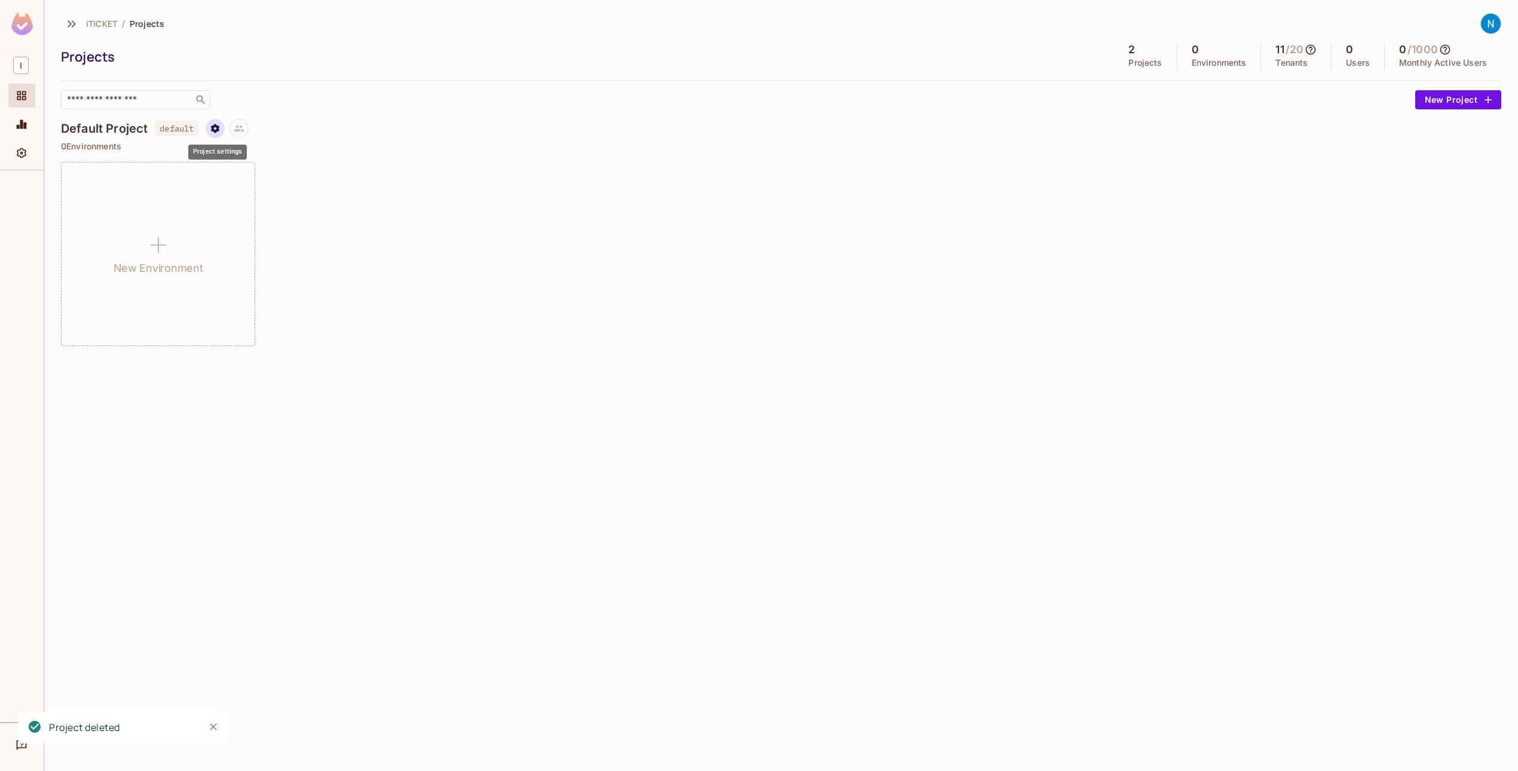
click at [221, 126] on icon "Project settings" at bounding box center [215, 128] width 11 height 11
click at [500, 175] on div at bounding box center [759, 385] width 1518 height 771
click at [463, 169] on div "New Environment" at bounding box center [781, 254] width 1441 height 184
click at [643, 381] on div "iTICKET / Projects Projects 2 Projects 0 Environments 11 / 20 Tenants 0 Users 0…" at bounding box center [781, 385] width 1474 height 771
click at [25, 736] on div "Help & Updates" at bounding box center [21, 745] width 27 height 24
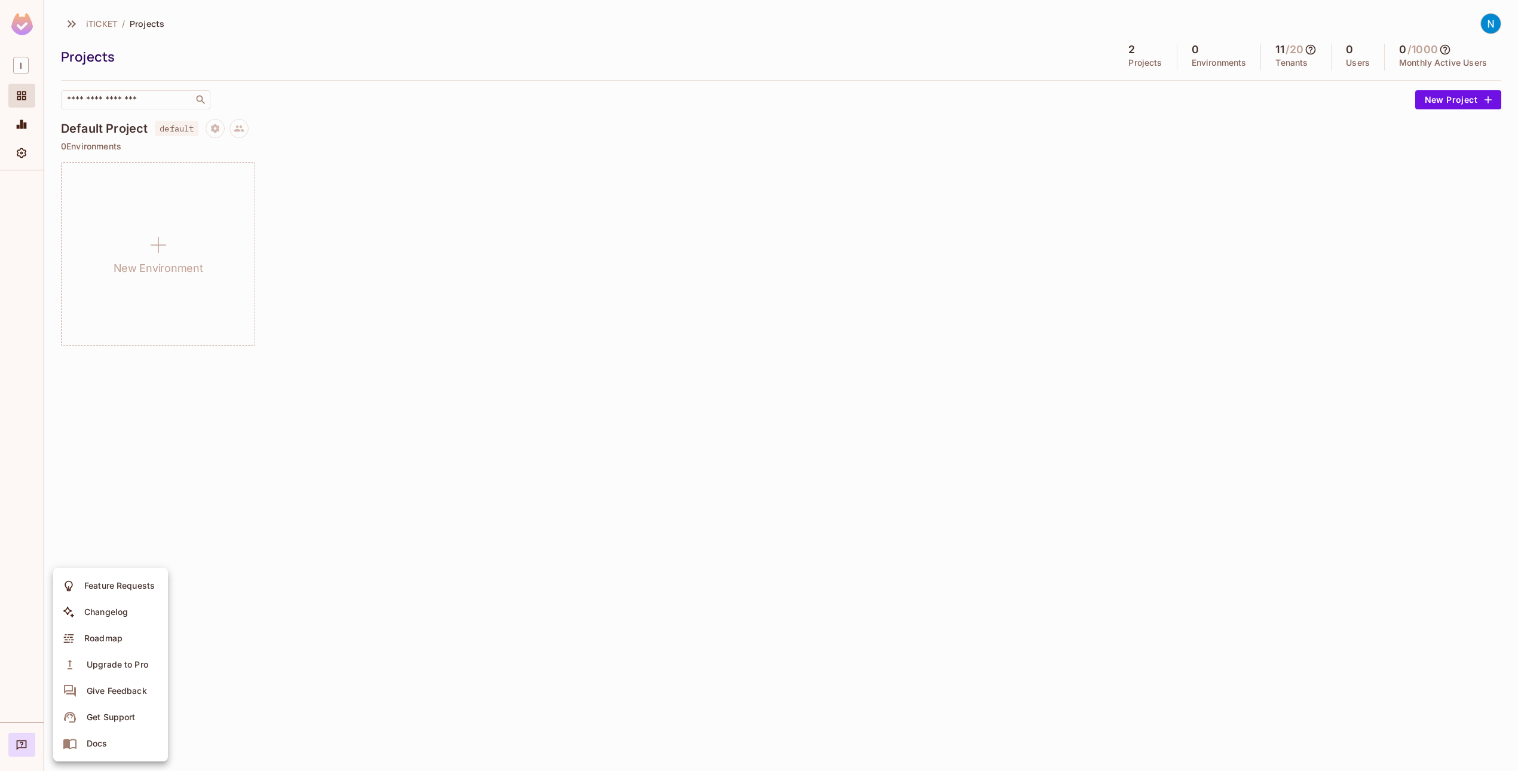
click at [122, 751] on li "Docs" at bounding box center [110, 744] width 115 height 26
click at [411, 362] on div "iTICKET / Projects Projects 2 Projects 0 Environments 11 / 20 Tenants 0 Users 0…" at bounding box center [781, 385] width 1474 height 771
click at [320, 343] on div "New Environment" at bounding box center [781, 254] width 1441 height 184
click at [369, 261] on div "New Environment" at bounding box center [781, 254] width 1441 height 184
click at [1419, 60] on p "Monthly Active Users" at bounding box center [1444, 63] width 88 height 10
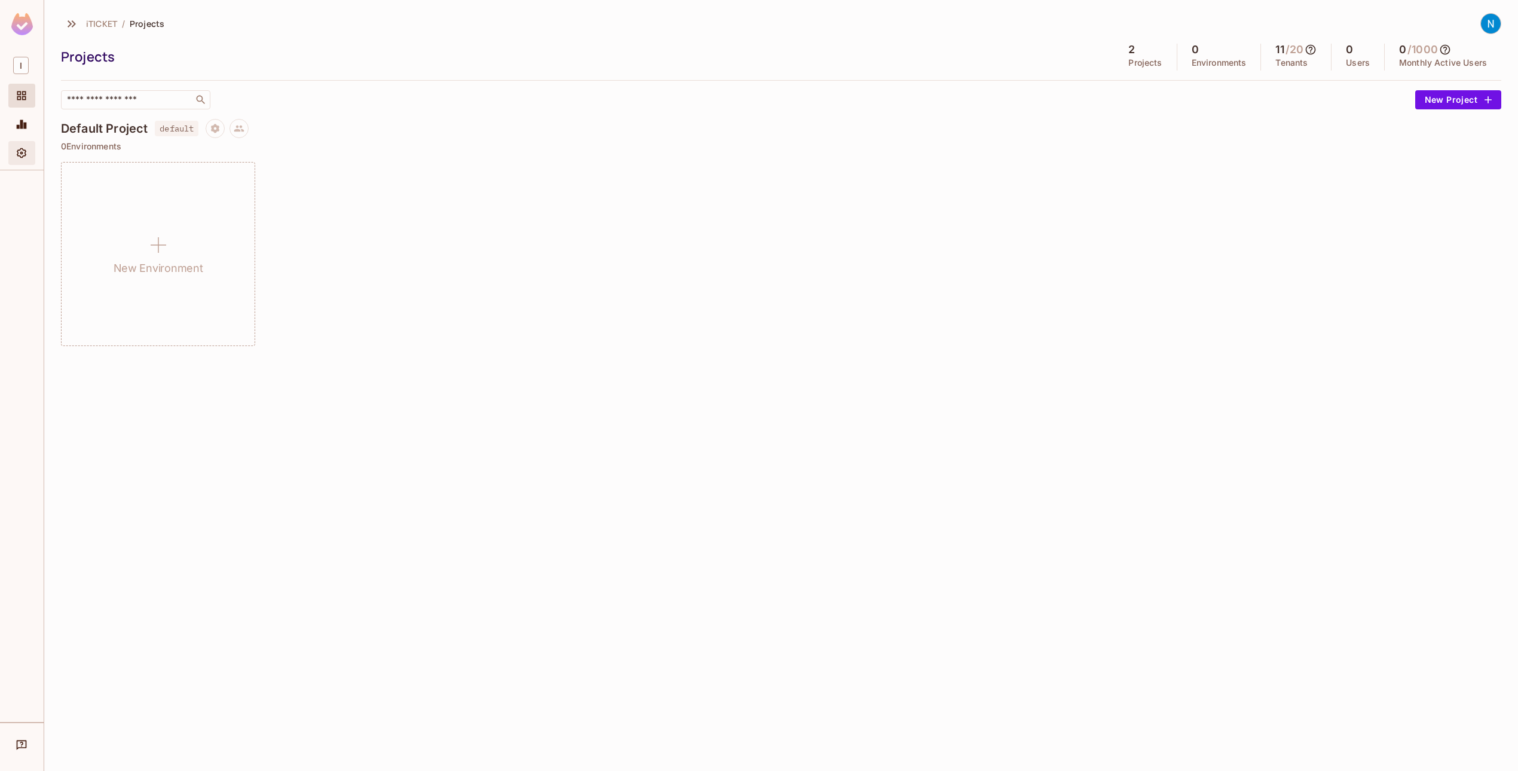
click at [25, 163] on div "Settings" at bounding box center [21, 153] width 27 height 24
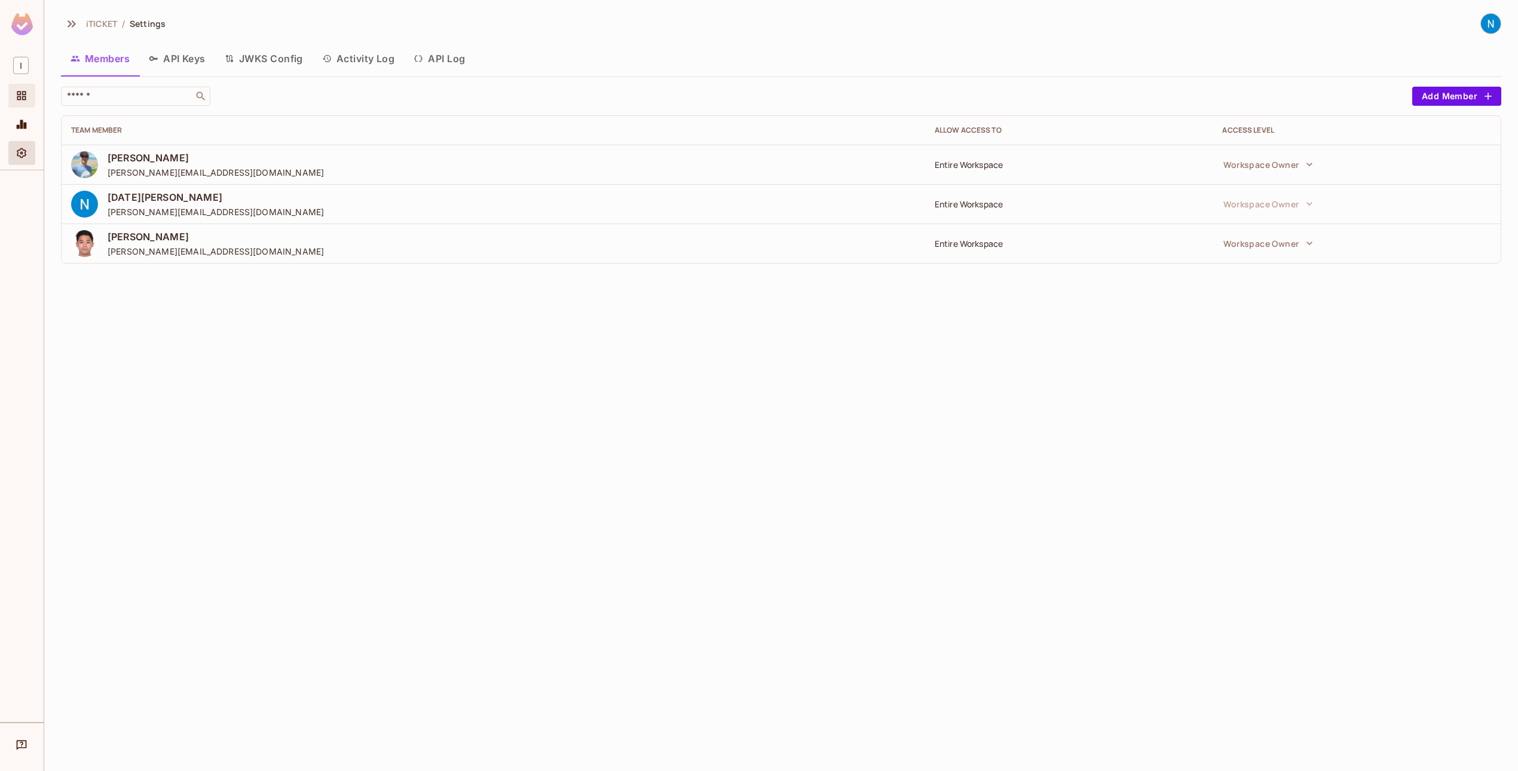
click at [19, 91] on icon "Projects" at bounding box center [21, 95] width 9 height 9
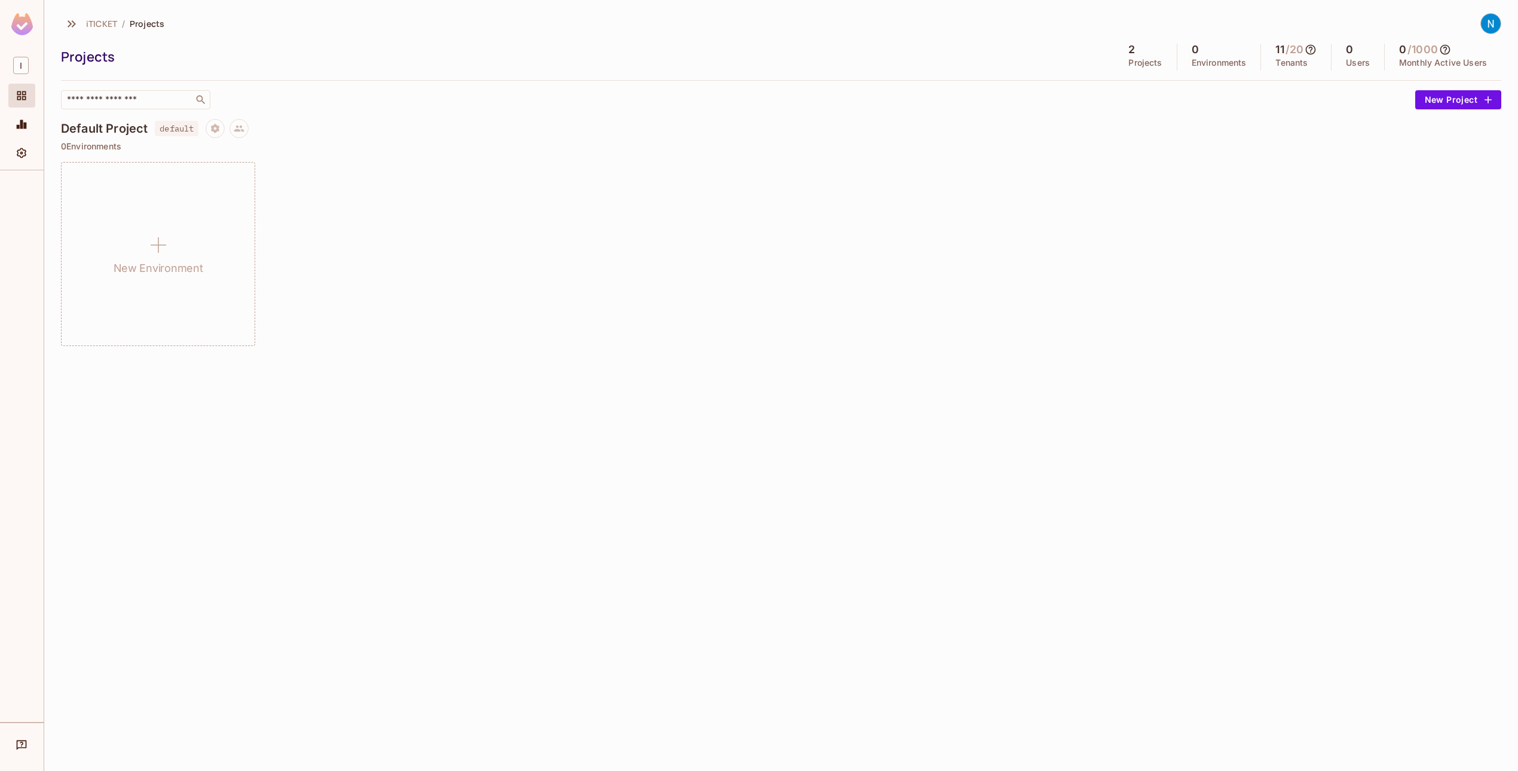
click at [595, 277] on div "New Environment" at bounding box center [781, 254] width 1441 height 184
click at [239, 133] on icon at bounding box center [239, 128] width 11 height 11
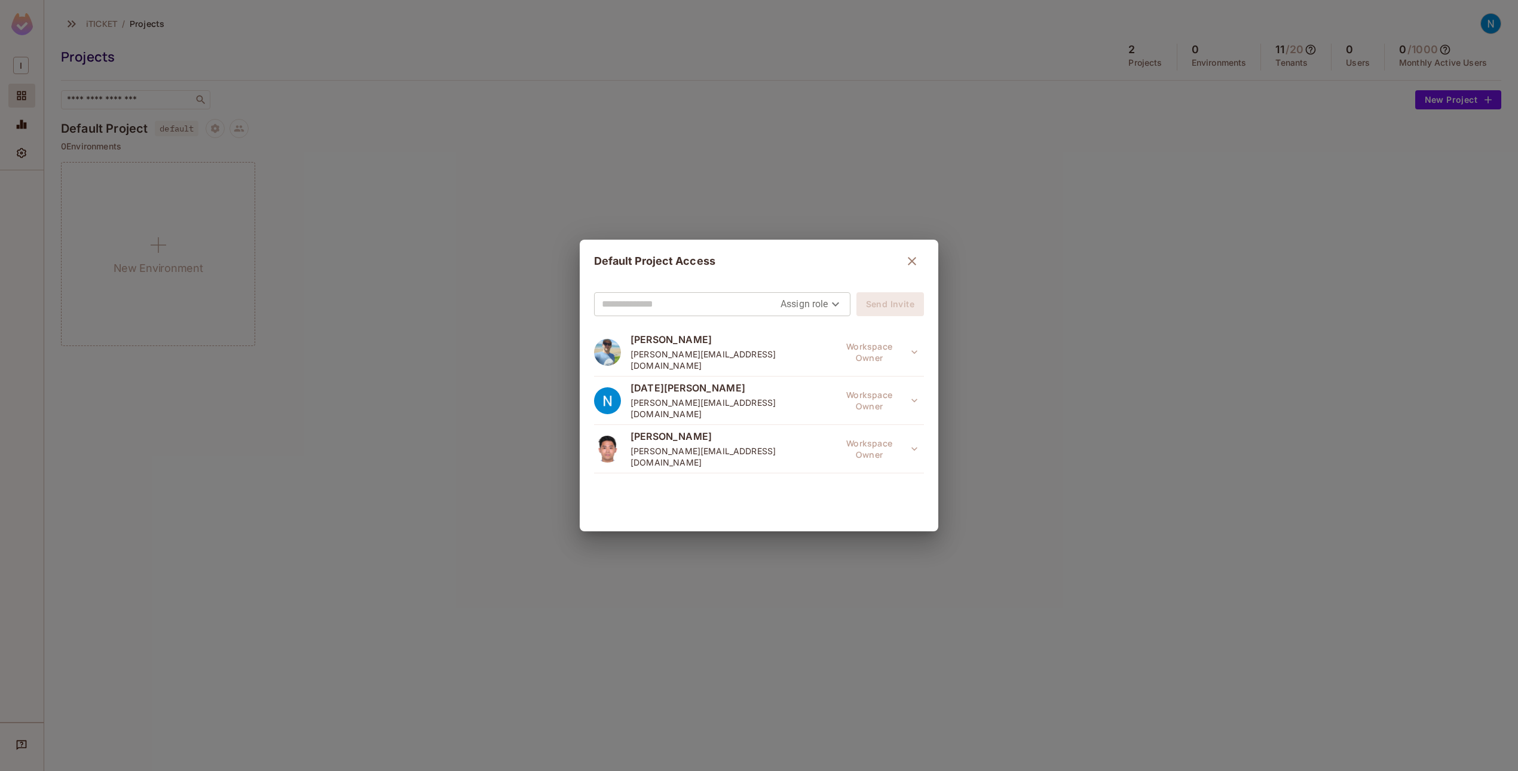
click at [221, 127] on div "Default Project Access Assign role Send Invite Reece Preston reece@iticket.co.n…" at bounding box center [759, 385] width 1518 height 771
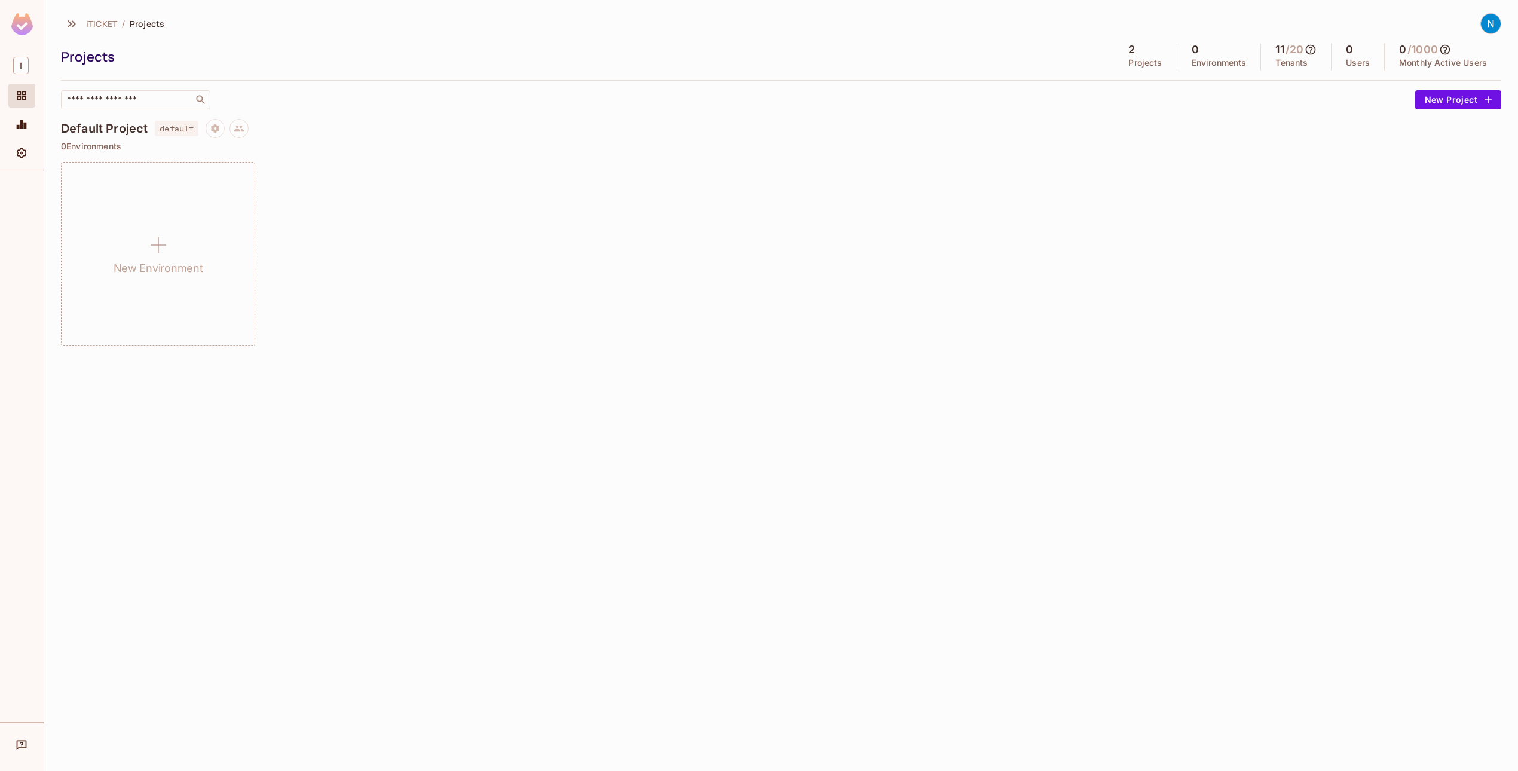
click at [217, 129] on icon "Project settings" at bounding box center [215, 128] width 11 height 11
click at [276, 101] on div at bounding box center [759, 385] width 1518 height 771
click at [213, 129] on icon "Project settings" at bounding box center [215, 128] width 8 height 9
click at [239, 164] on li "Edit Project" at bounding box center [269, 174] width 104 height 26
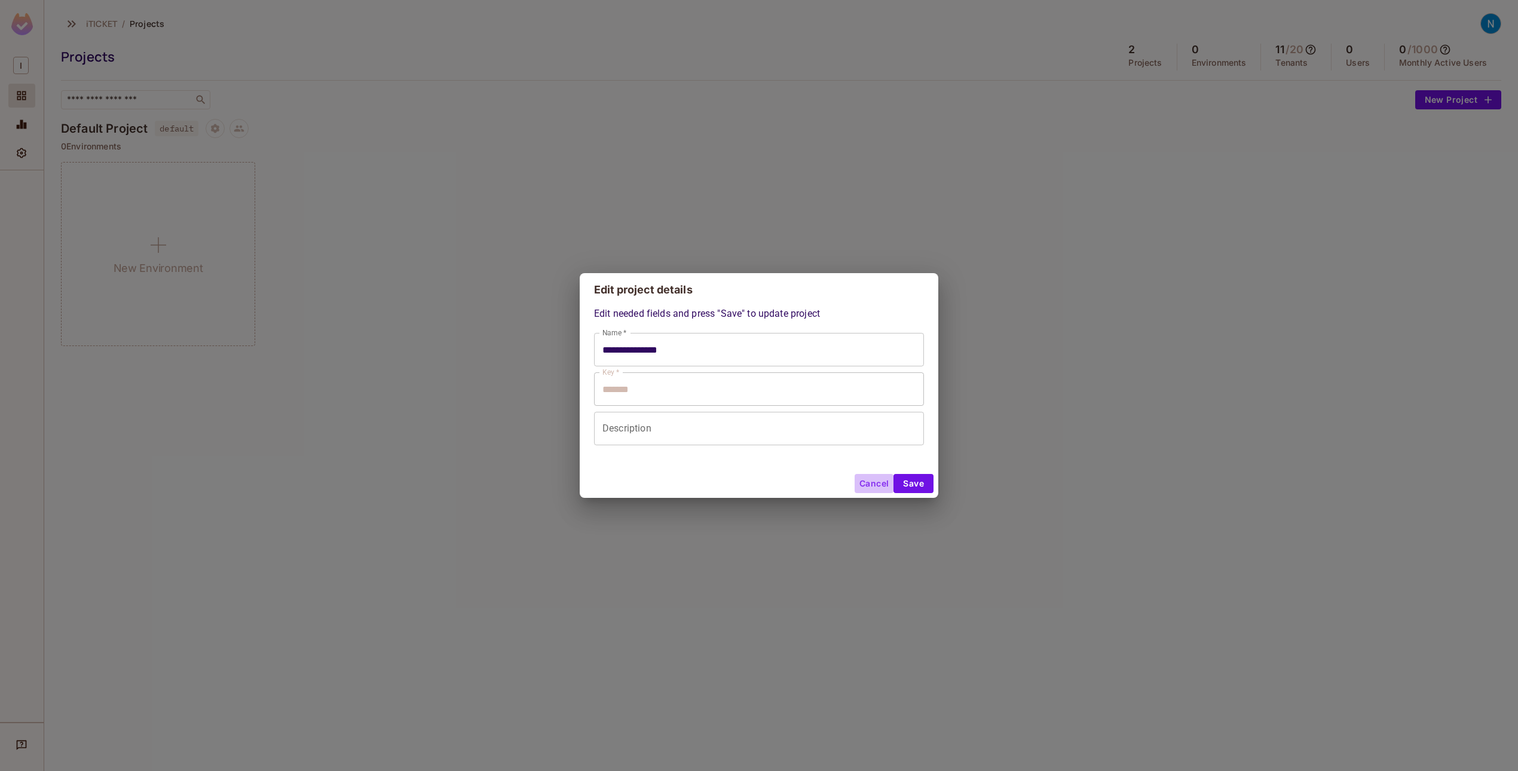
click at [861, 478] on button "Cancel" at bounding box center [874, 483] width 39 height 19
type input "**********"
type input "*******"
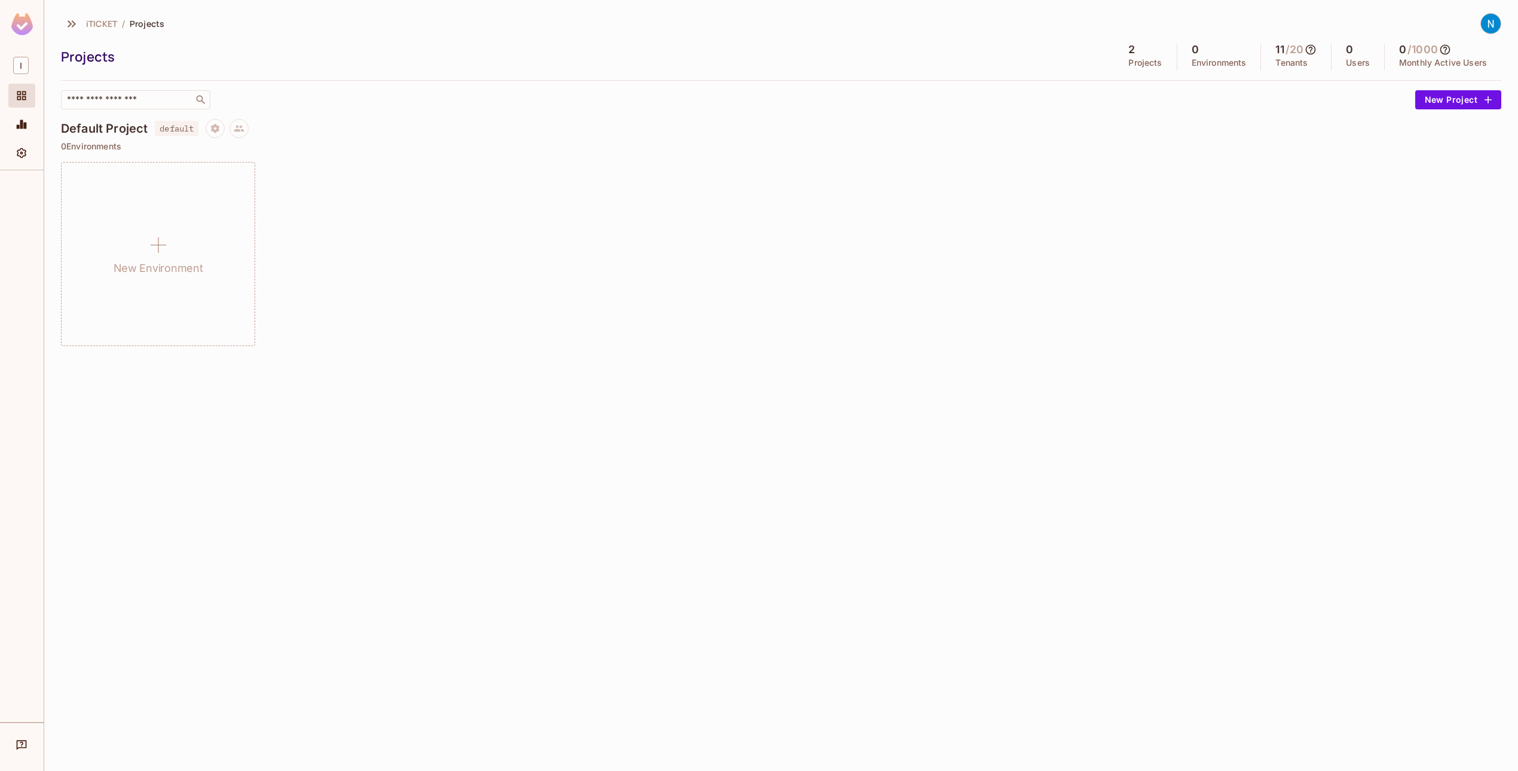
click at [115, 127] on h4 "Default Project" at bounding box center [104, 128] width 87 height 14
drag, startPoint x: 1099, startPoint y: 237, endPoint x: 1109, endPoint y: 246, distance: 13.5
click at [1105, 245] on div "New Environment" at bounding box center [781, 254] width 1441 height 184
drag, startPoint x: 1102, startPoint y: 248, endPoint x: 1096, endPoint y: 242, distance: 8.5
click at [1096, 242] on div "New Environment" at bounding box center [781, 254] width 1441 height 184
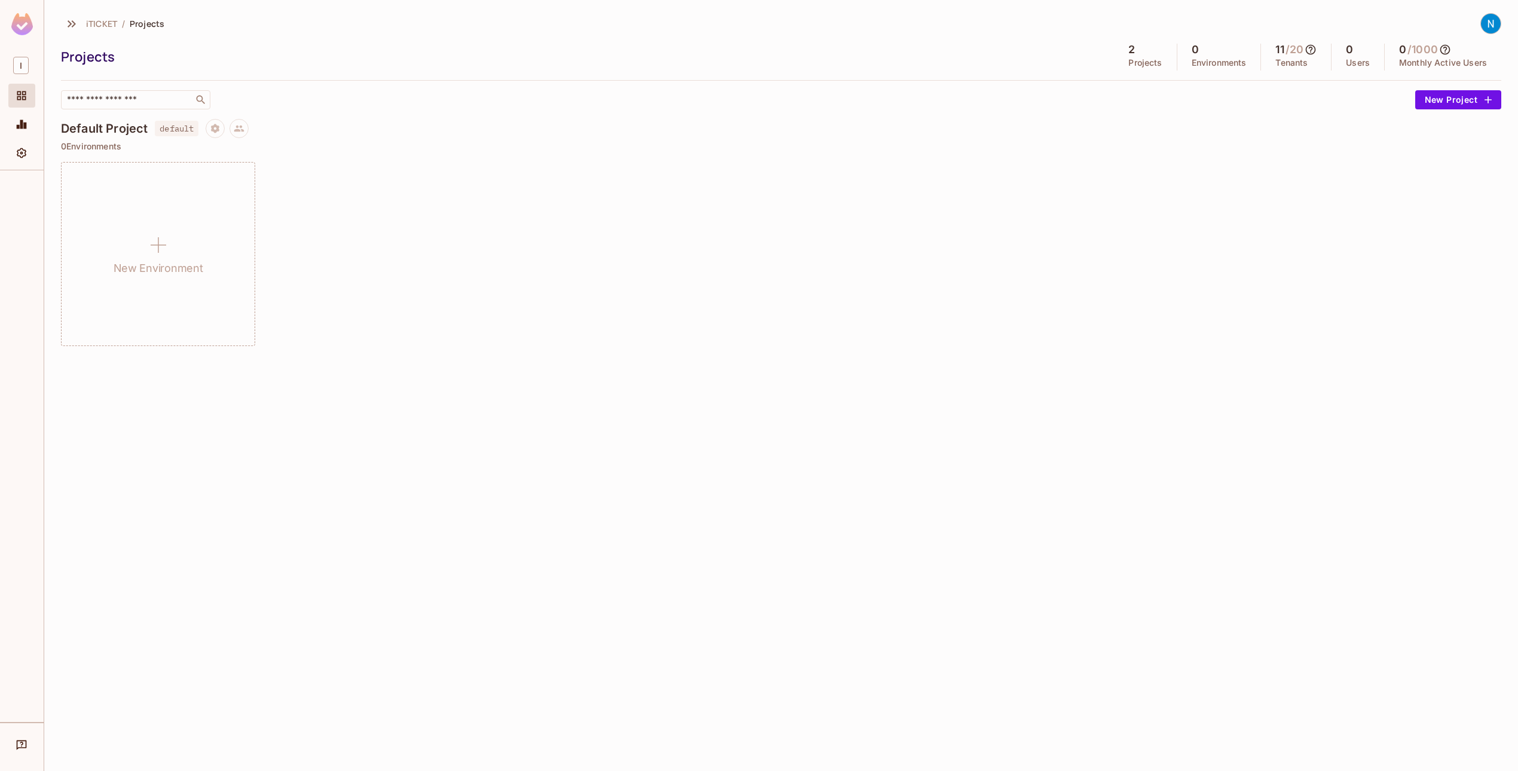
click at [1494, 29] on img at bounding box center [1491, 24] width 20 height 20
click at [1439, 66] on span "noel@iticket.co.nz" at bounding box center [1511, 64] width 212 height 11
click at [1431, 65] on span "noel@iticket.co.nz" at bounding box center [1511, 64] width 212 height 11
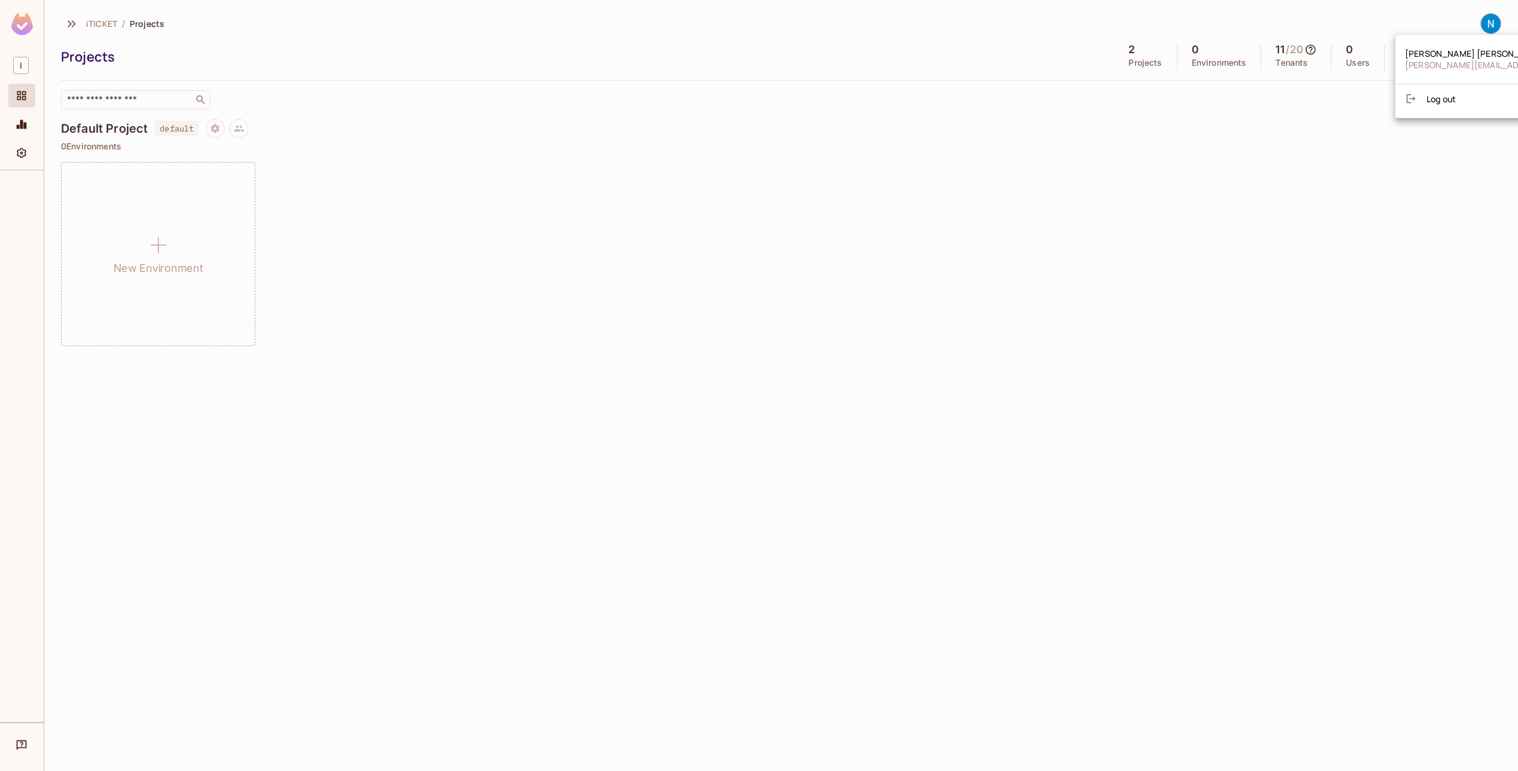
click at [1431, 65] on span "noel@iticket.co.nz" at bounding box center [1511, 64] width 212 height 11
click at [1205, 245] on div at bounding box center [759, 387] width 1518 height 774
click at [28, 148] on span "Settings" at bounding box center [21, 153] width 14 height 14
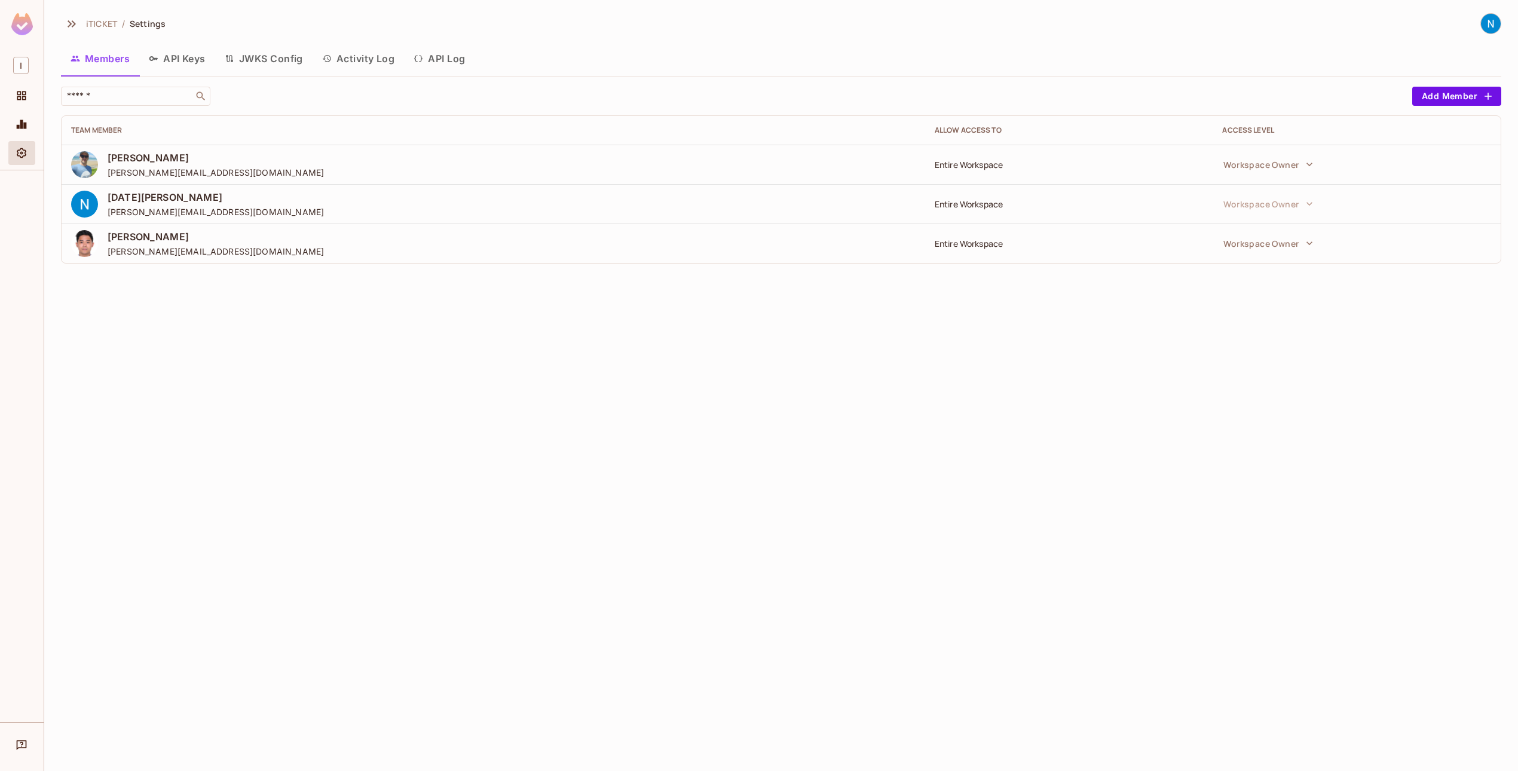
click at [140, 159] on span "Reece Preston" at bounding box center [216, 157] width 216 height 13
click at [395, 154] on div "Reece Preston reece@iticket.co.nz" at bounding box center [493, 164] width 845 height 27
click at [433, 62] on button "API Log" at bounding box center [439, 59] width 71 height 30
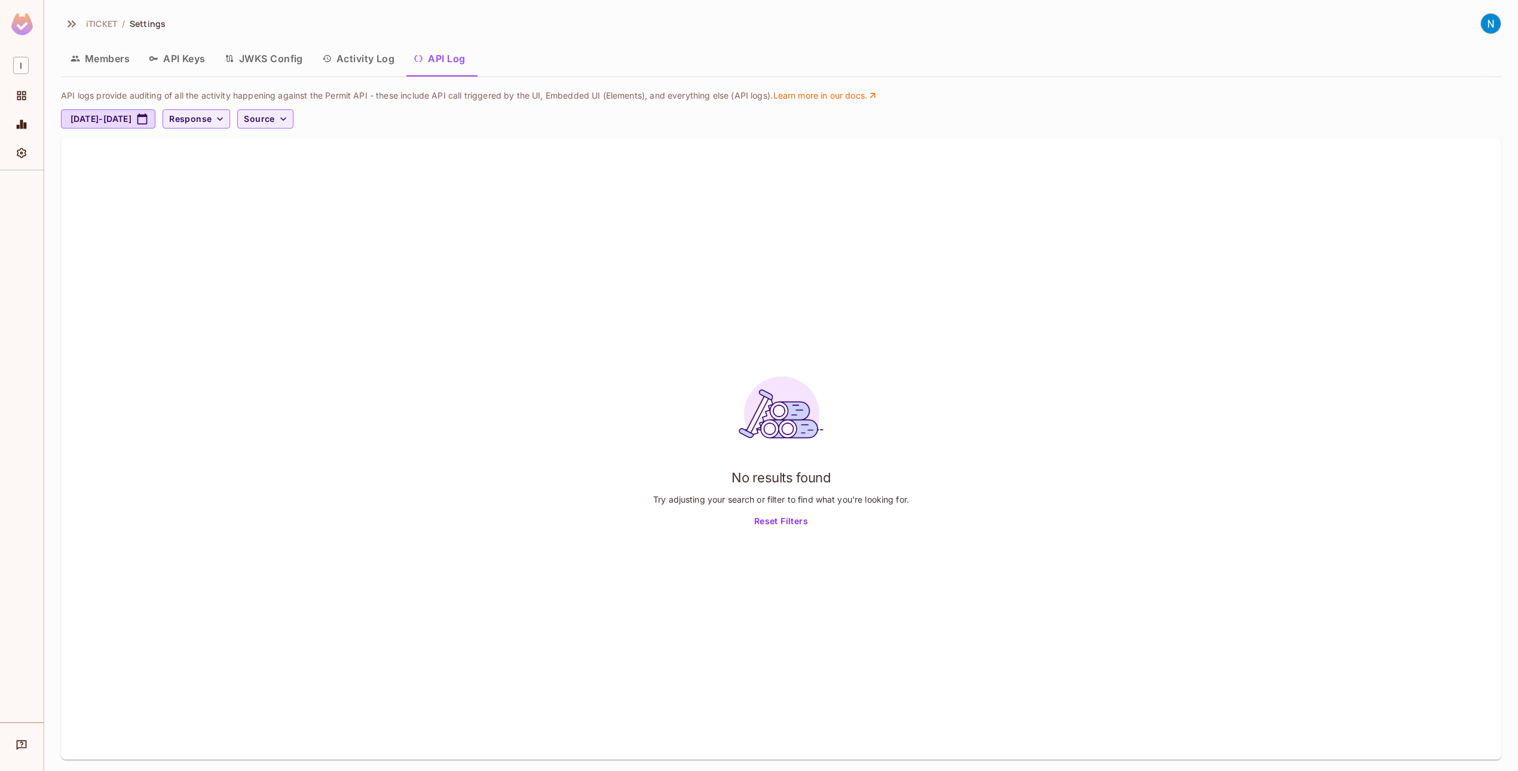
click at [358, 65] on button "Activity Log" at bounding box center [359, 59] width 92 height 30
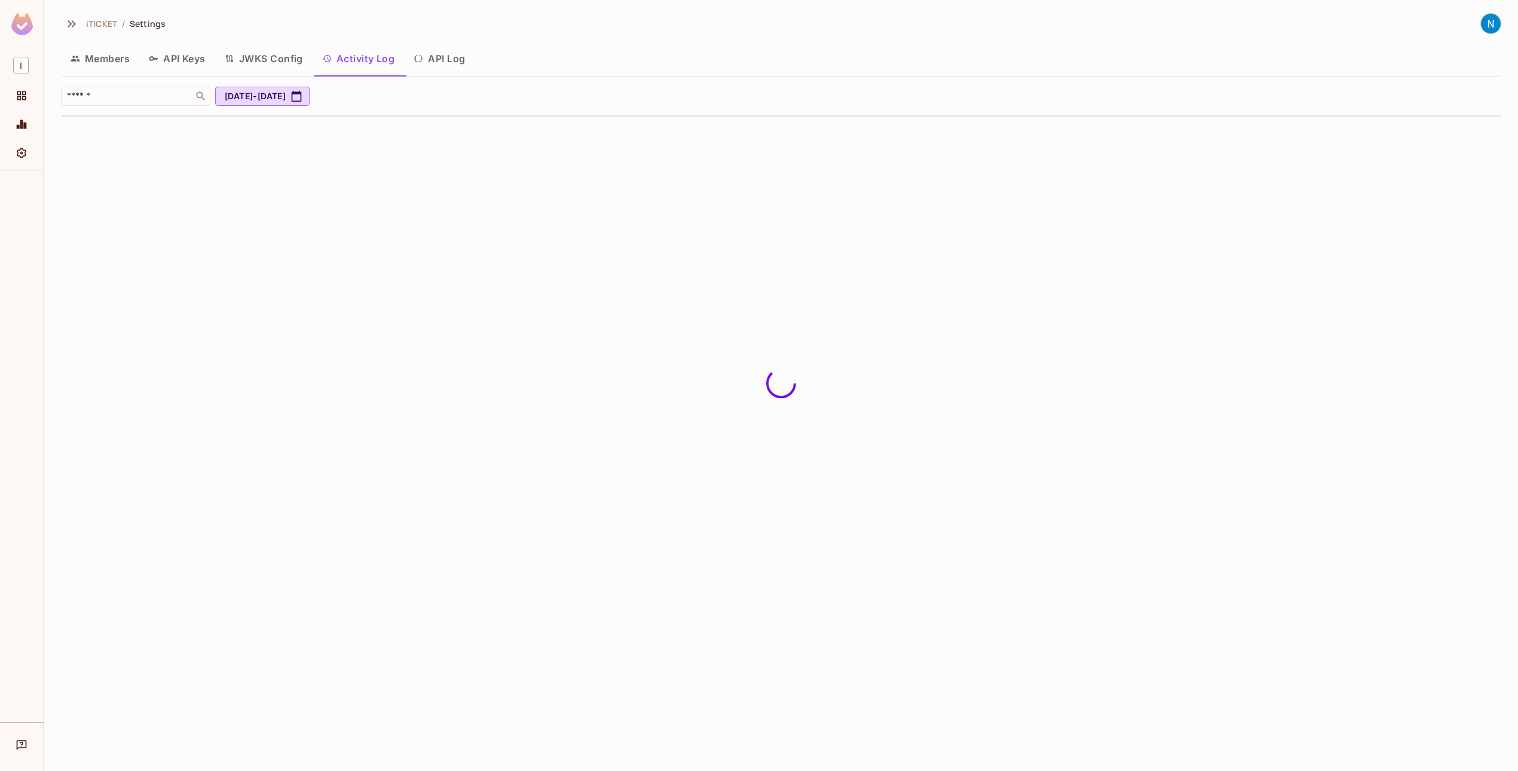
click at [145, 24] on span "Settings" at bounding box center [148, 23] width 36 height 11
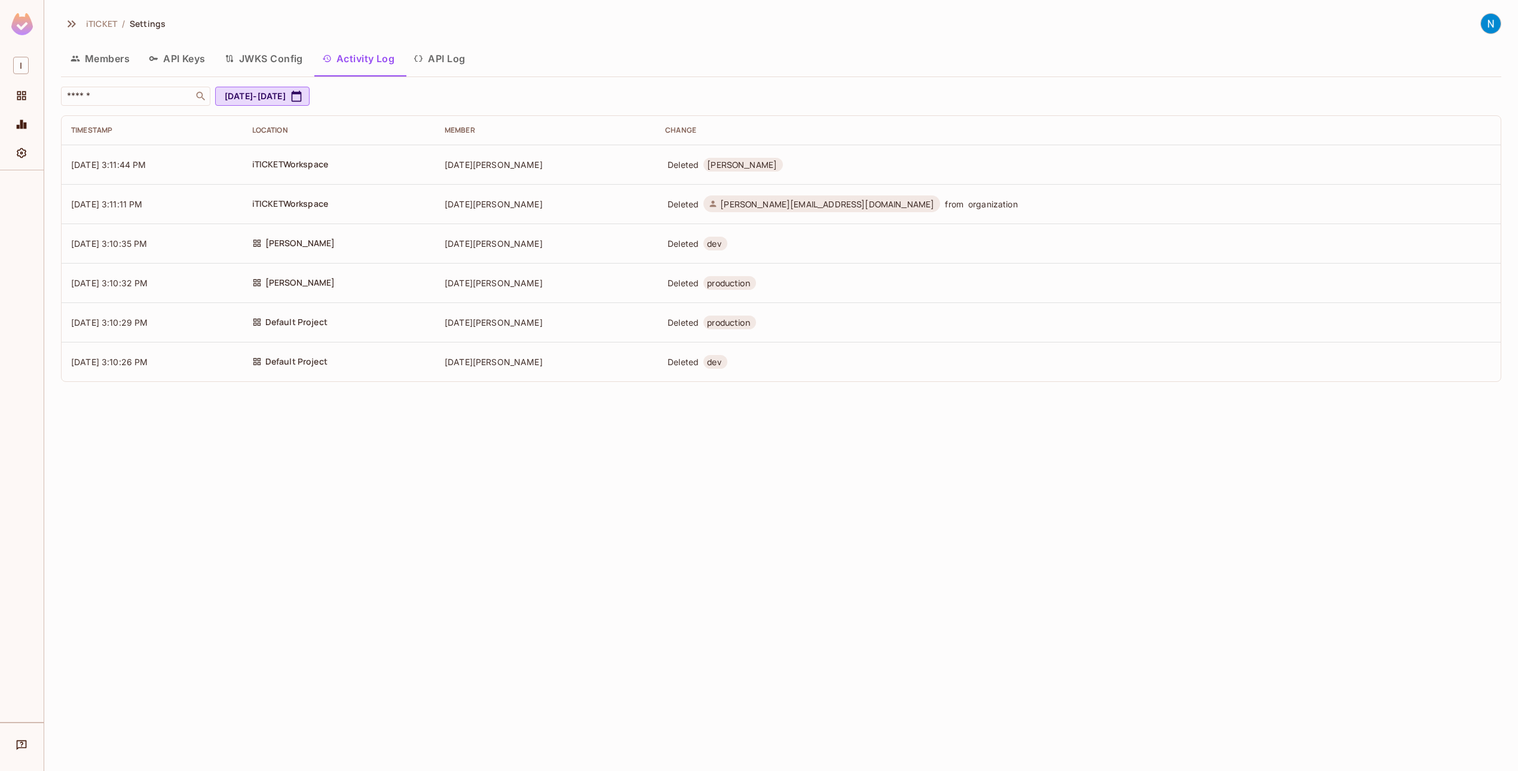
click at [215, 56] on button "API Keys" at bounding box center [177, 59] width 76 height 30
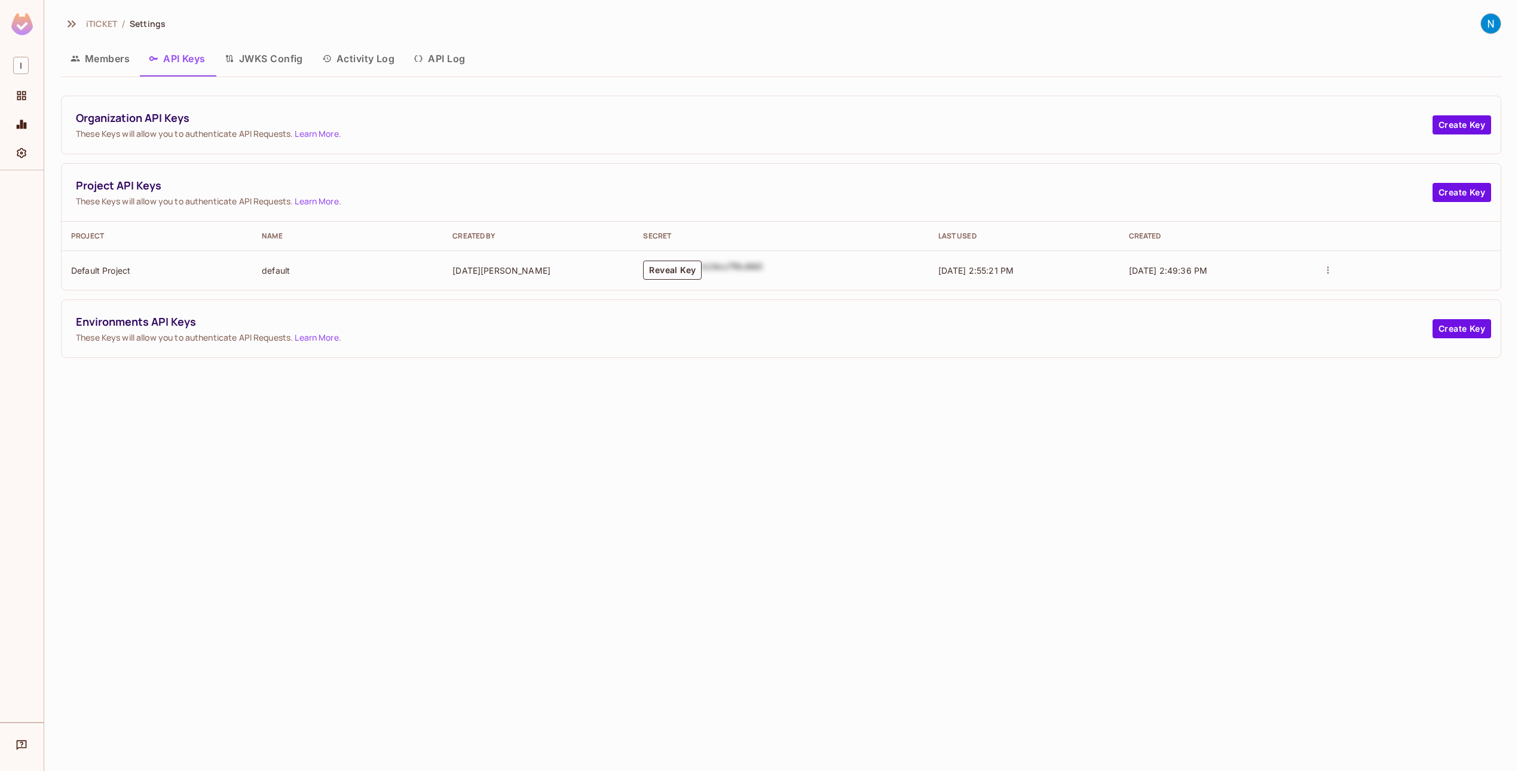
click at [245, 57] on button "JWKS Config" at bounding box center [263, 59] width 97 height 30
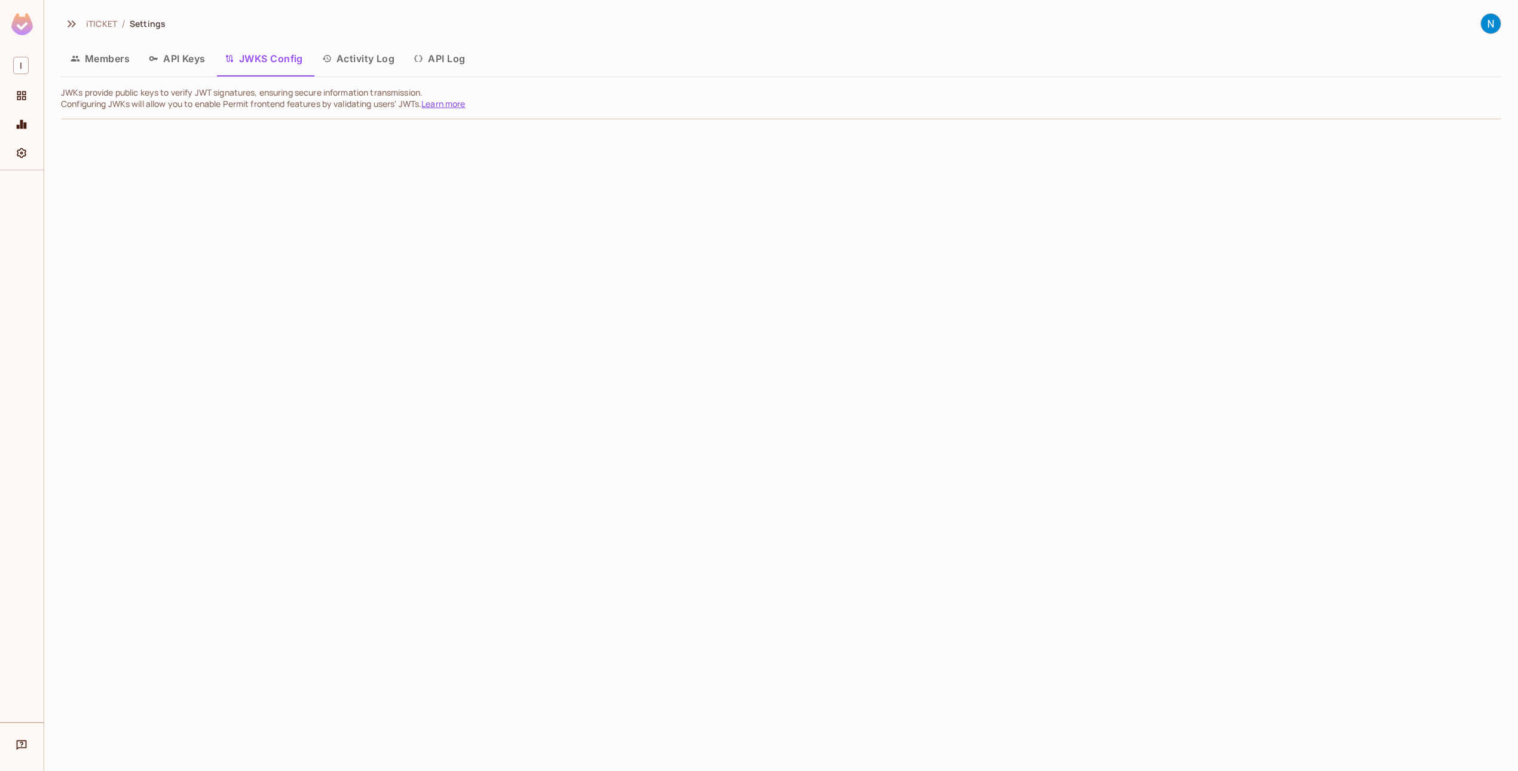
click at [170, 60] on button "API Keys" at bounding box center [177, 59] width 76 height 30
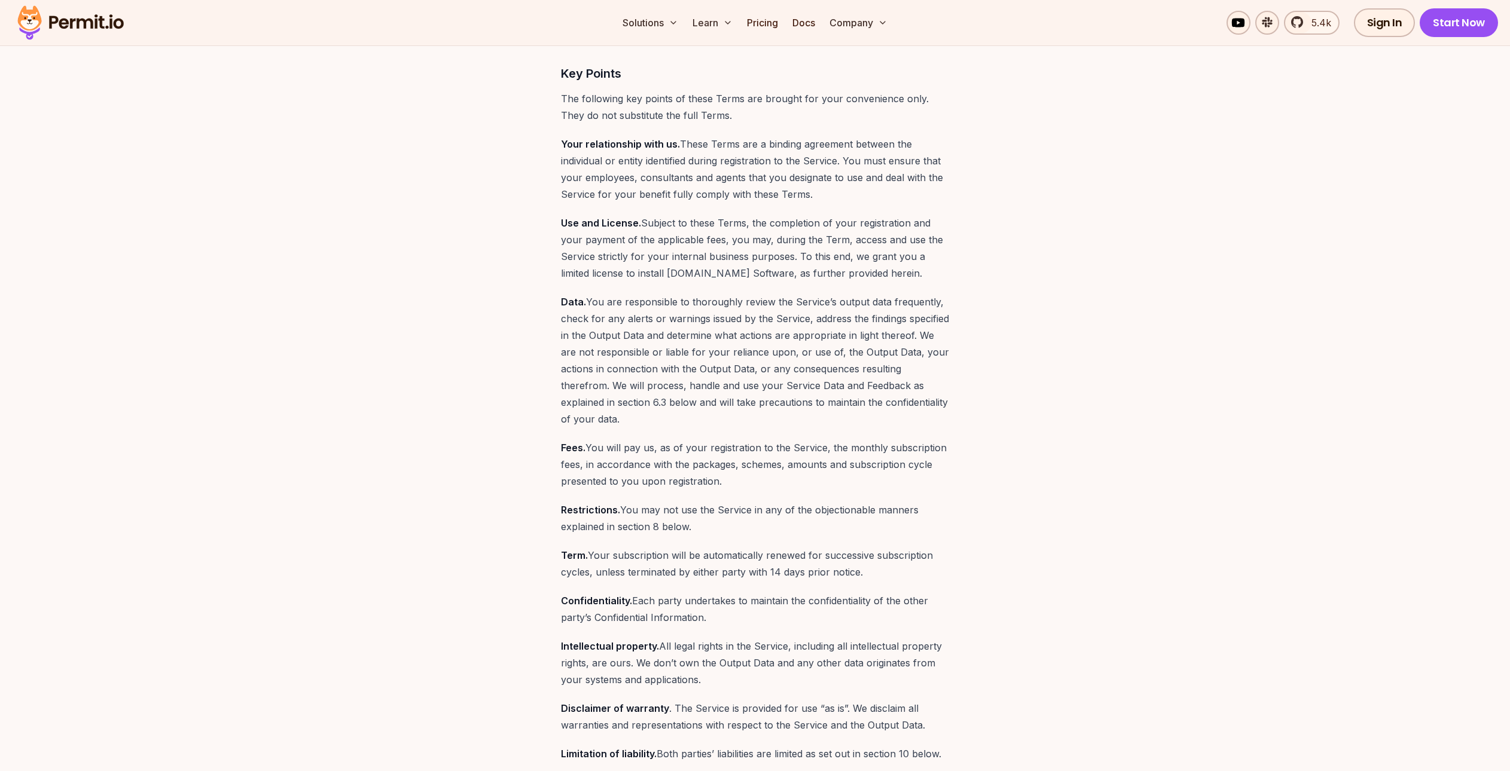
click at [780, 197] on p "Your relationship with us. These Terms are a binding agreement between the indi…" at bounding box center [755, 169] width 389 height 67
click at [780, 196] on p "Your relationship with us. These Terms are a binding agreement between the indi…" at bounding box center [755, 169] width 389 height 67
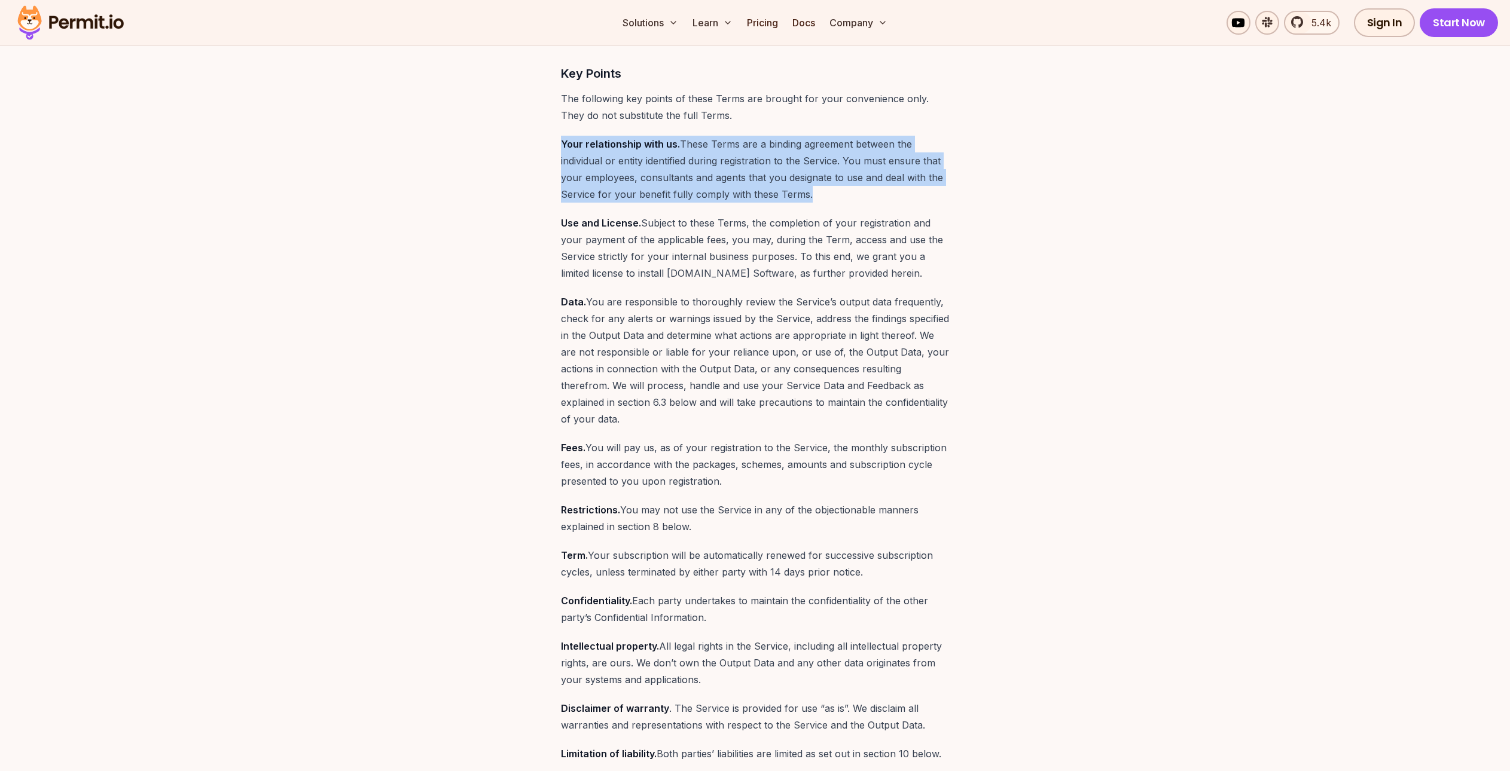
click at [780, 196] on p "Your relationship with us. These Terms are a binding agreement between the indi…" at bounding box center [755, 169] width 389 height 67
click at [731, 192] on p "Your relationship with us. These Terms are a binding agreement between the indi…" at bounding box center [755, 169] width 389 height 67
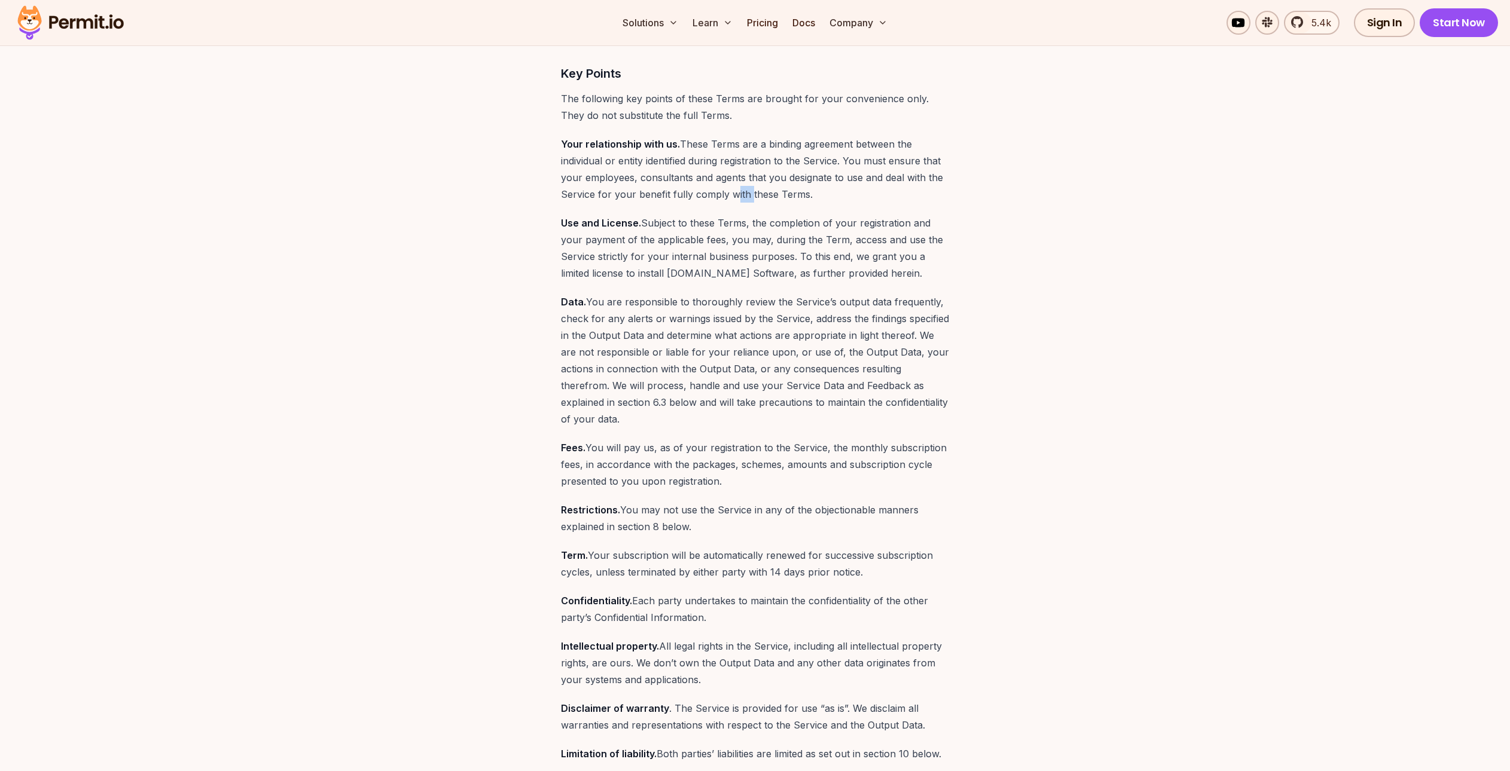
click at [731, 192] on p "Your relationship with us. These Terms are a binding agreement between the indi…" at bounding box center [755, 169] width 389 height 67
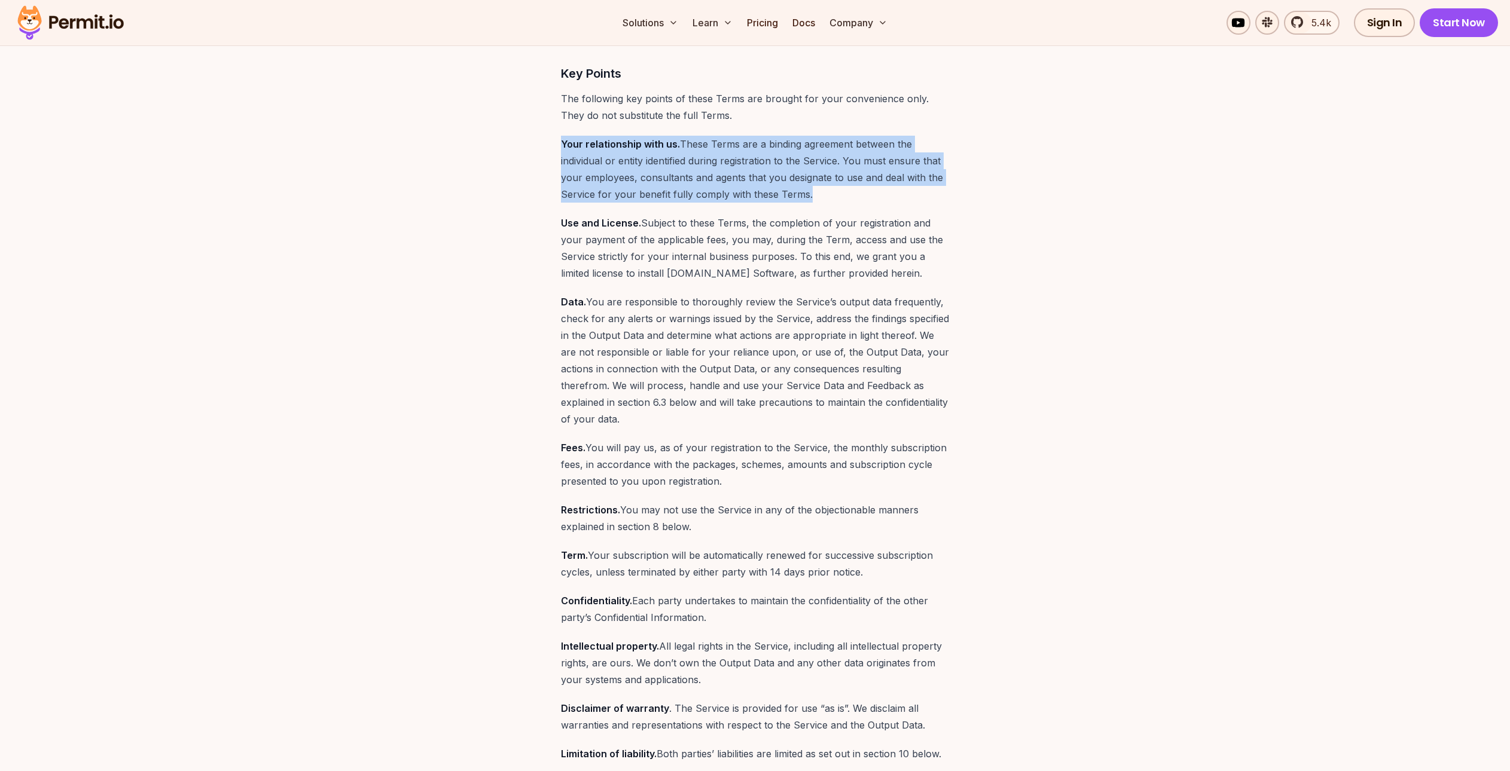
click at [731, 192] on p "Your relationship with us. These Terms are a binding agreement between the indi…" at bounding box center [755, 169] width 389 height 67
click at [647, 173] on p "Your relationship with us. These Terms are a binding agreement between the indi…" at bounding box center [755, 169] width 389 height 67
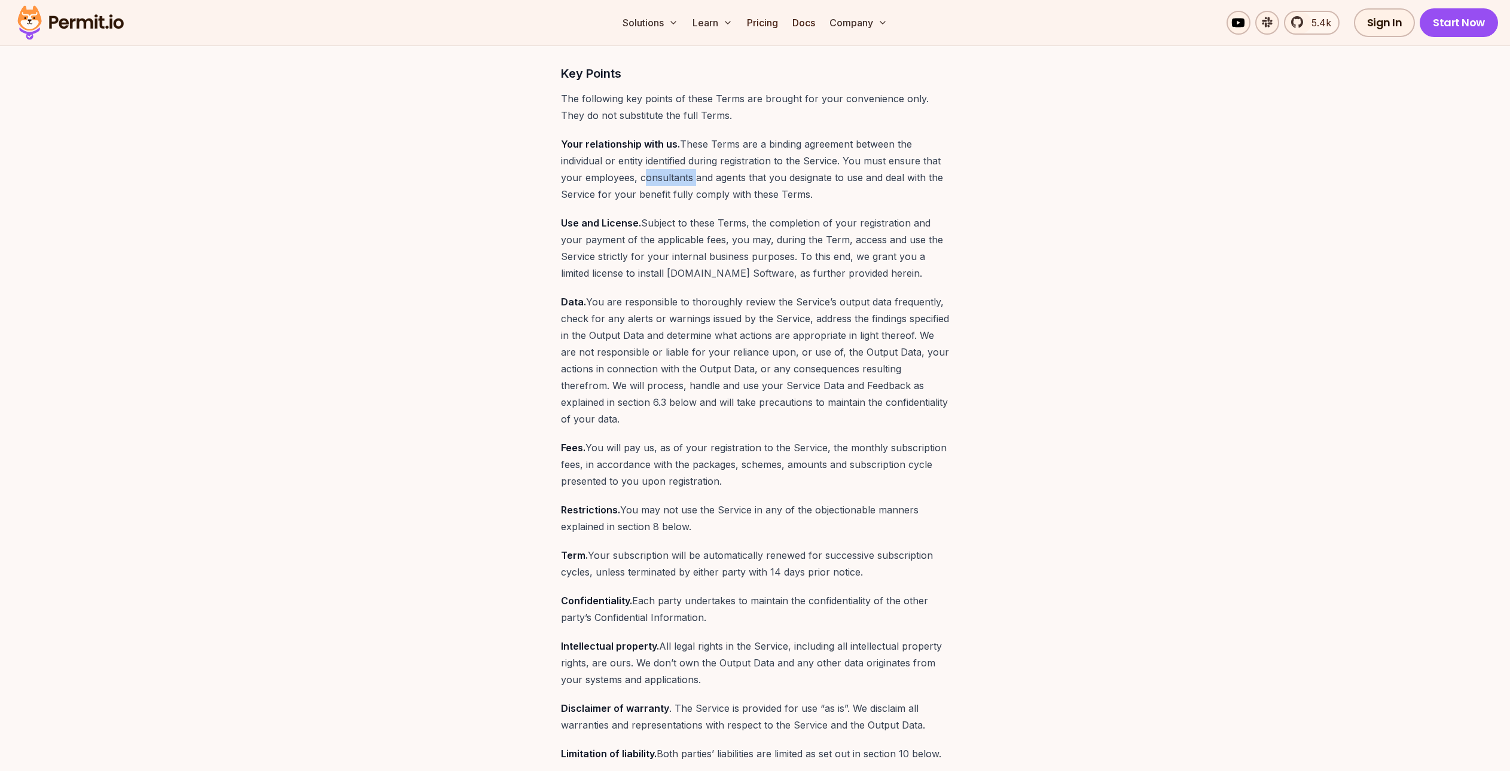
click at [647, 173] on p "Your relationship with us. These Terms are a binding agreement between the indi…" at bounding box center [755, 169] width 389 height 67
click at [601, 191] on p "Your relationship with us. These Terms are a binding agreement between the indi…" at bounding box center [755, 169] width 389 height 67
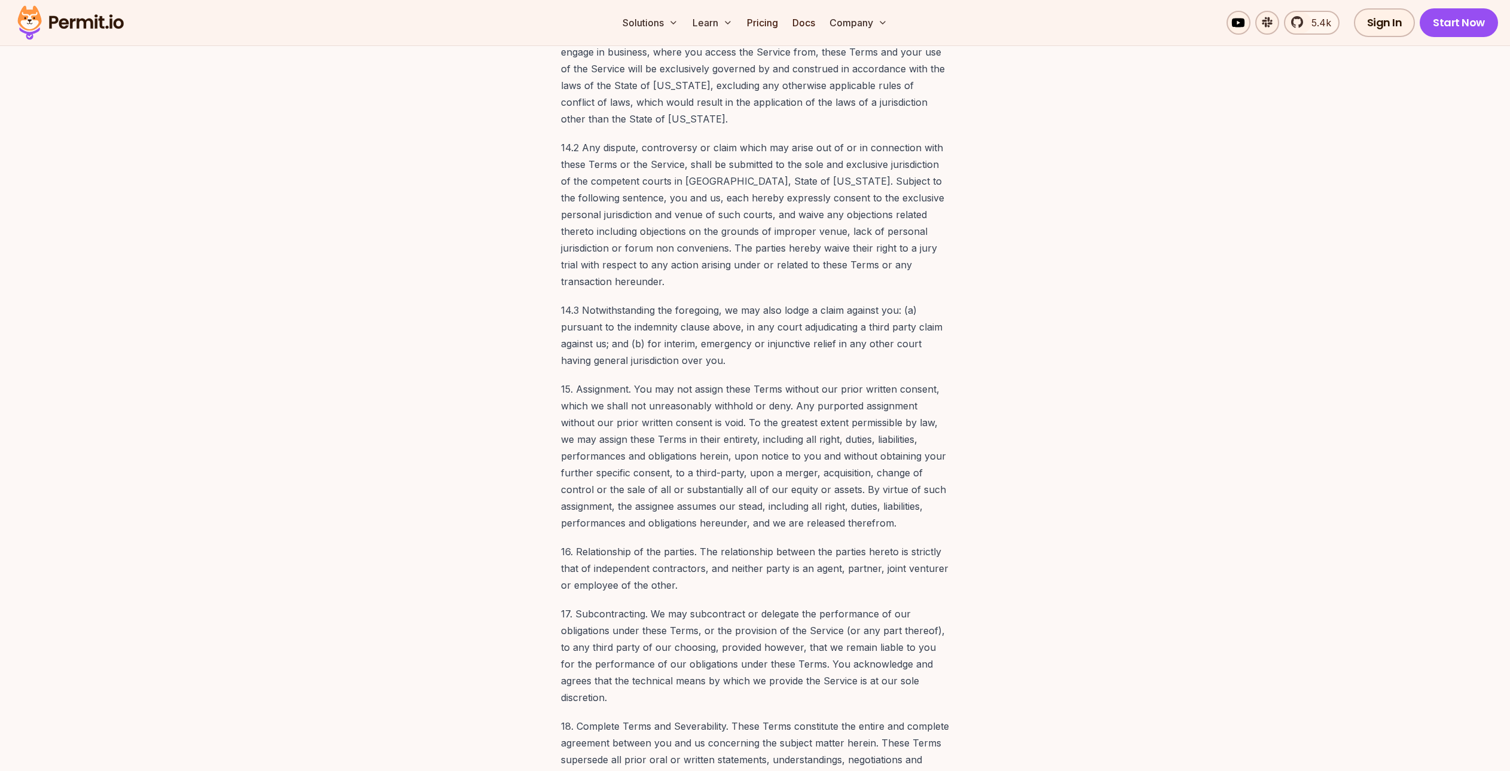
scroll to position [9006, 0]
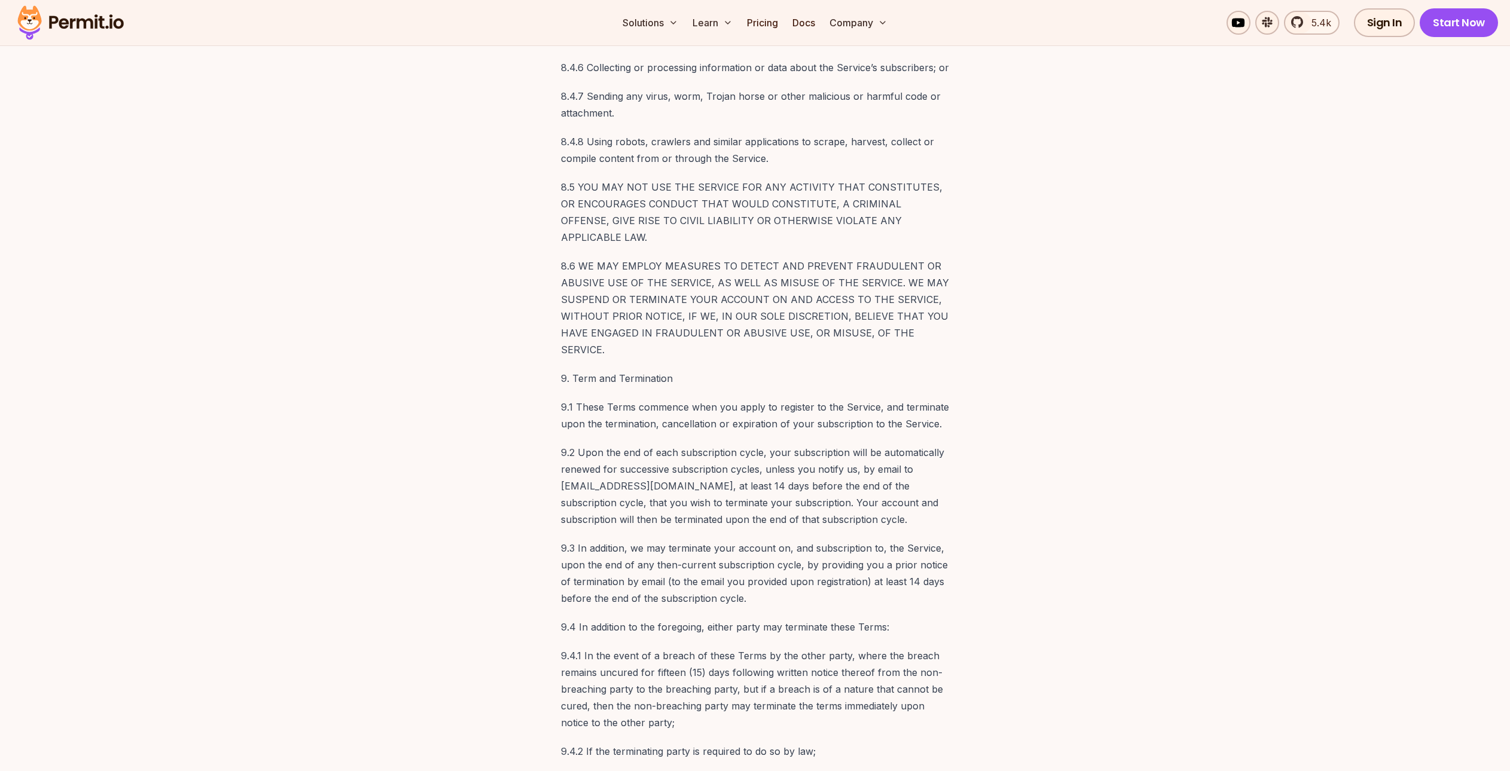
scroll to position [5337, 0]
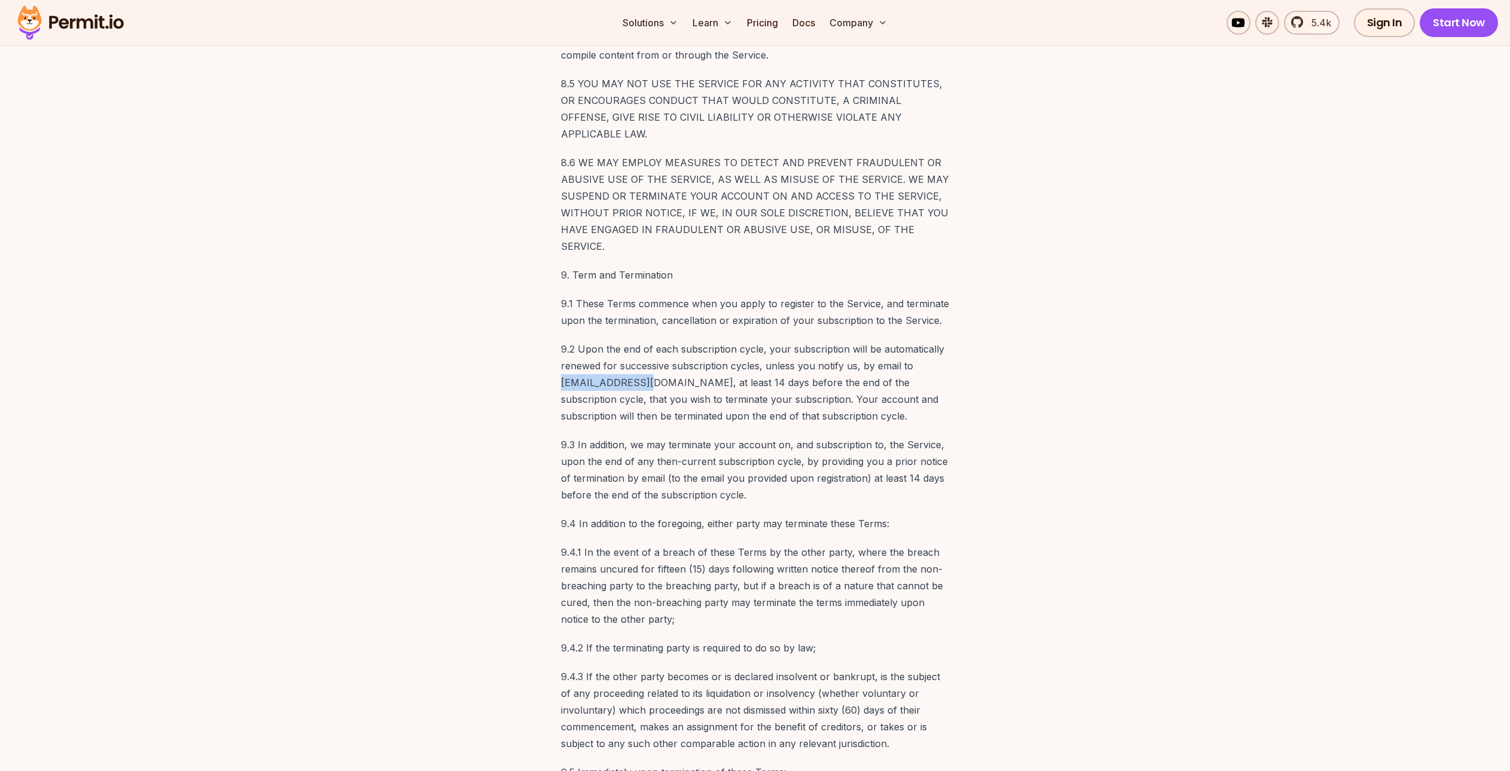
drag, startPoint x: 555, startPoint y: 265, endPoint x: 638, endPoint y: 266, distance: 82.5
copy p "cancel@permit.io"
